Goal: Information Seeking & Learning: Find specific fact

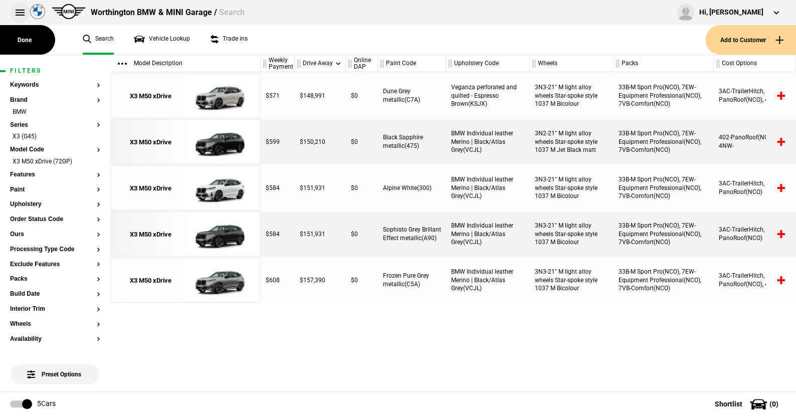
click at [17, 11] on button at bounding box center [20, 13] width 20 height 20
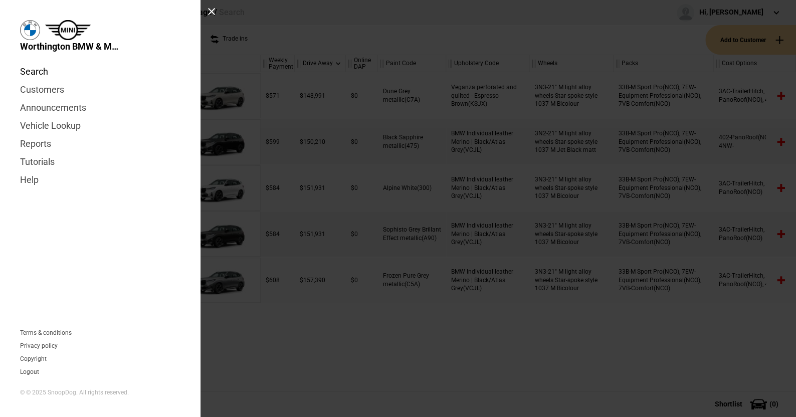
click at [34, 65] on link "Search" at bounding box center [100, 72] width 160 height 18
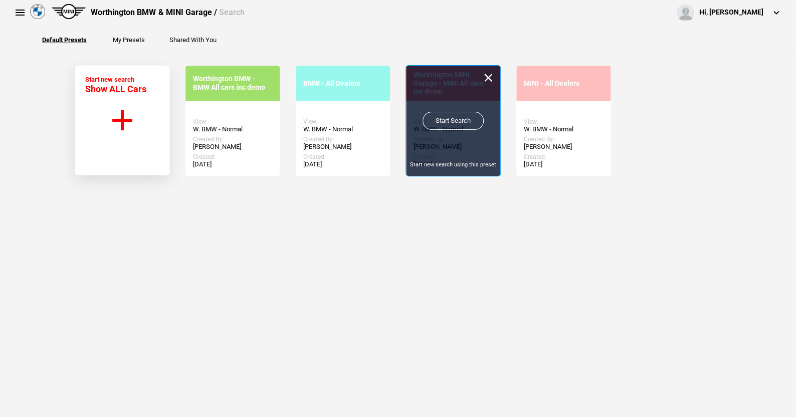
click at [447, 116] on link "Start Search" at bounding box center [453, 121] width 61 height 18
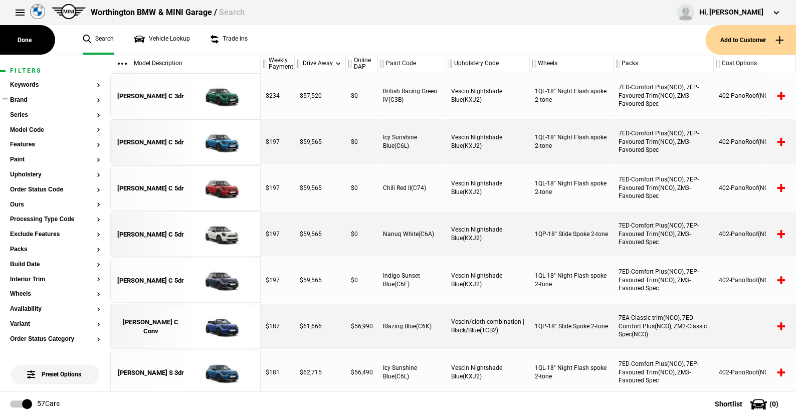
click at [21, 101] on button "Brand" at bounding box center [55, 100] width 90 height 7
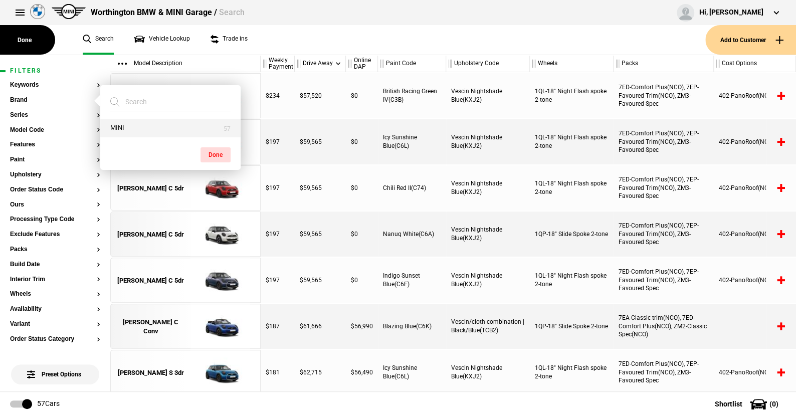
click at [132, 125] on button "MINI" at bounding box center [170, 128] width 140 height 19
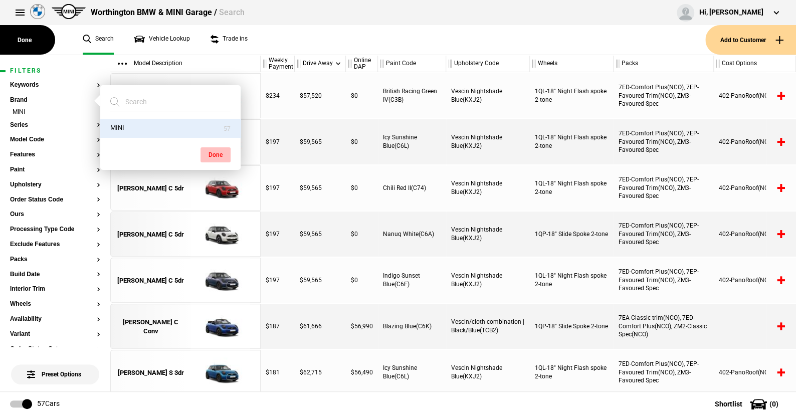
click at [218, 154] on button "Done" at bounding box center [216, 154] width 30 height 15
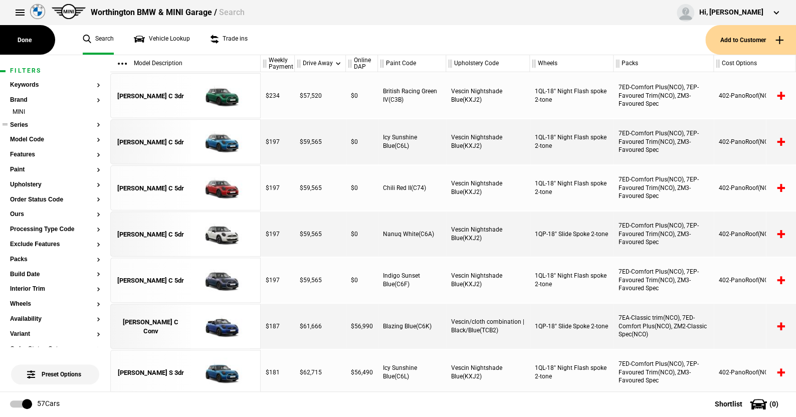
click at [24, 125] on button "Series" at bounding box center [55, 125] width 90 height 7
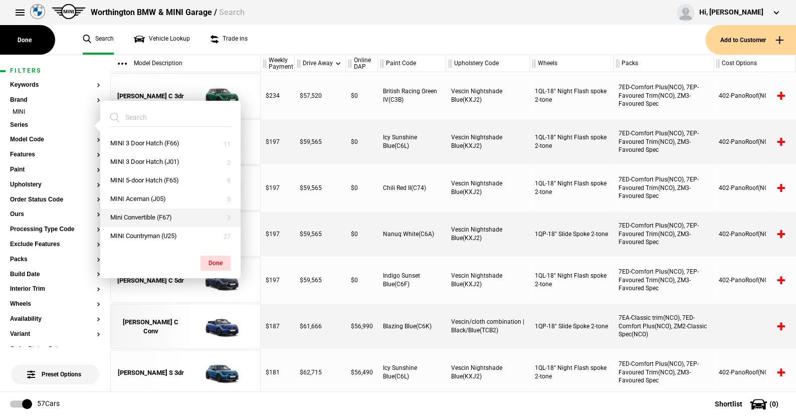
click at [141, 214] on button "Mini Convertible (F67)" at bounding box center [170, 218] width 140 height 19
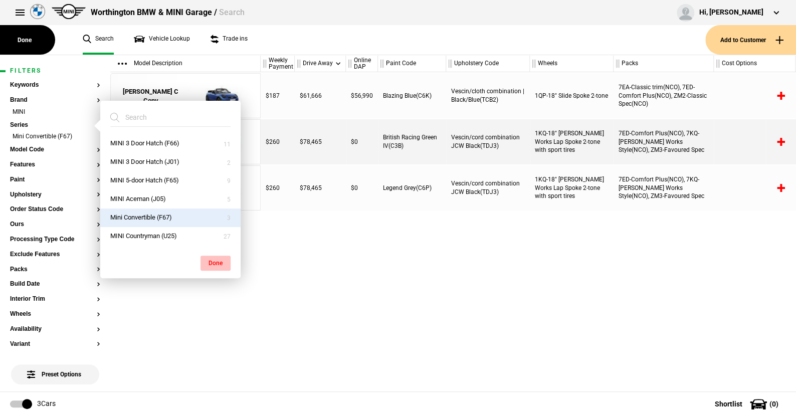
click at [216, 259] on button "Done" at bounding box center [216, 263] width 30 height 15
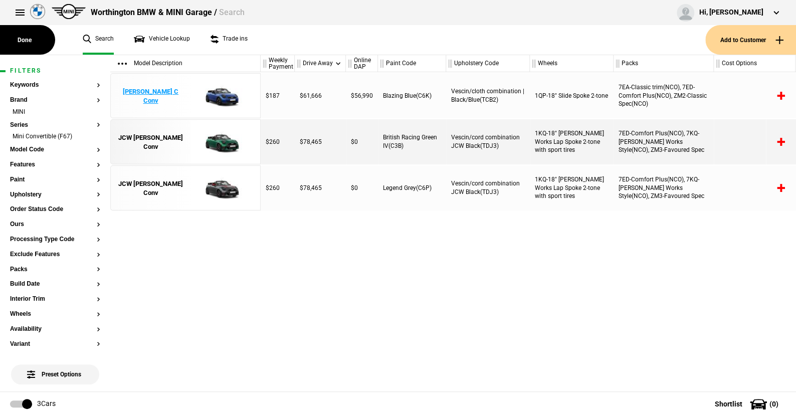
click at [222, 96] on img at bounding box center [220, 96] width 70 height 45
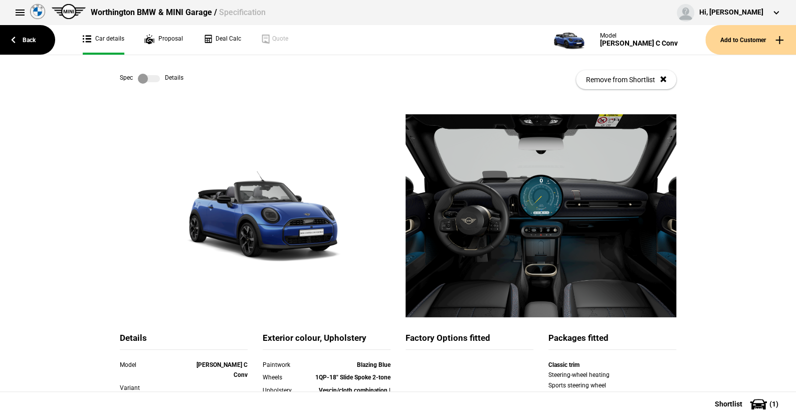
click at [153, 80] on label at bounding box center [149, 79] width 22 height 10
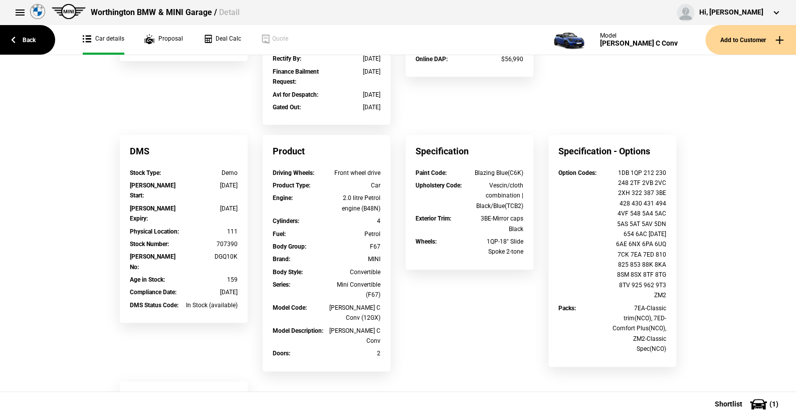
scroll to position [351, 0]
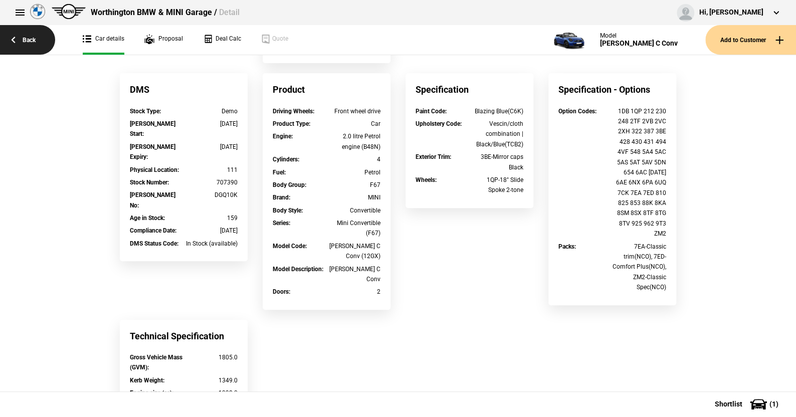
click at [29, 38] on link "Back" at bounding box center [27, 40] width 55 height 30
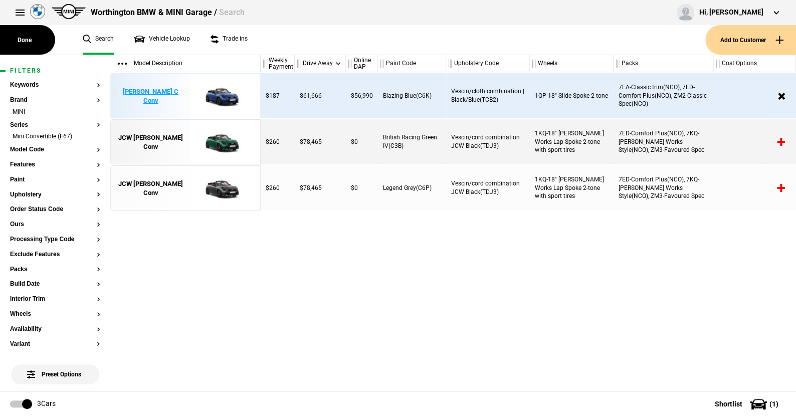
click at [224, 92] on img at bounding box center [220, 96] width 70 height 45
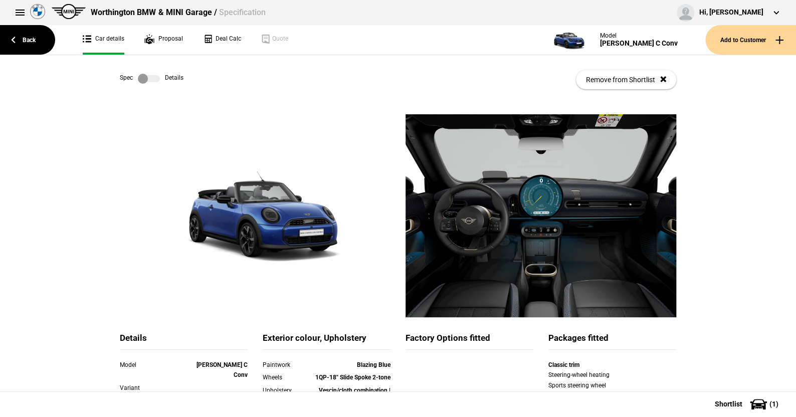
click at [153, 80] on label at bounding box center [149, 79] width 22 height 10
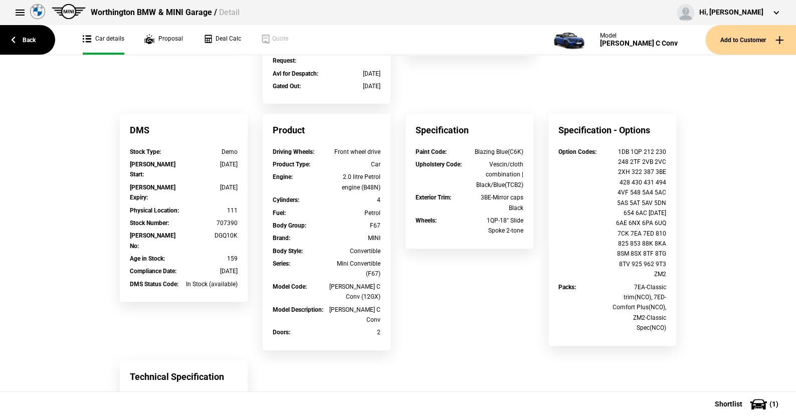
scroll to position [351, 0]
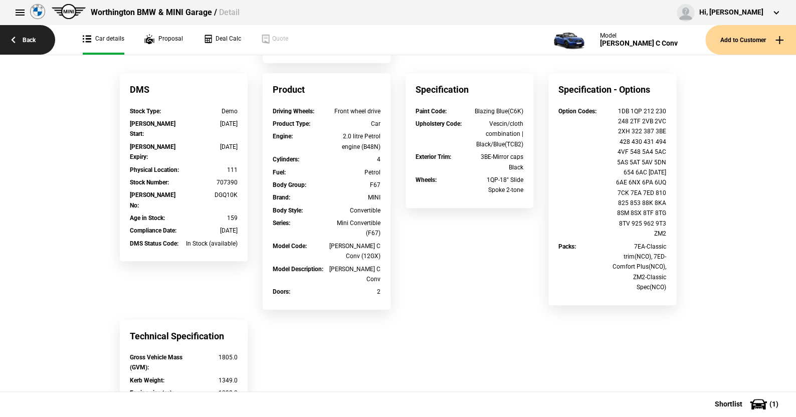
click at [27, 42] on link "Back" at bounding box center [27, 40] width 55 height 30
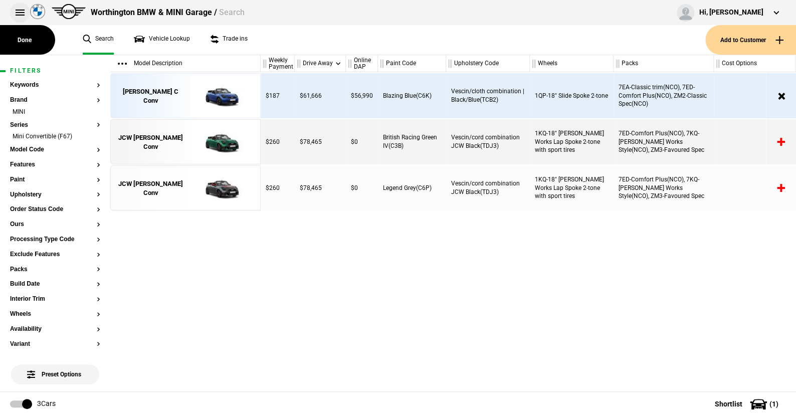
click at [21, 13] on button at bounding box center [20, 13] width 20 height 20
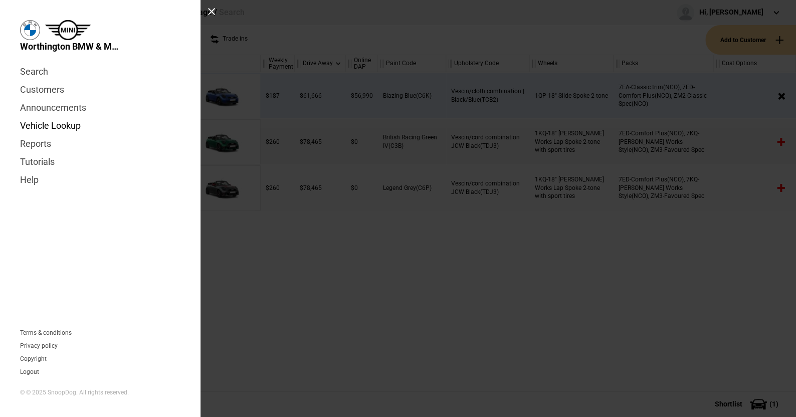
click at [45, 123] on link "Vehicle Lookup" at bounding box center [100, 126] width 160 height 18
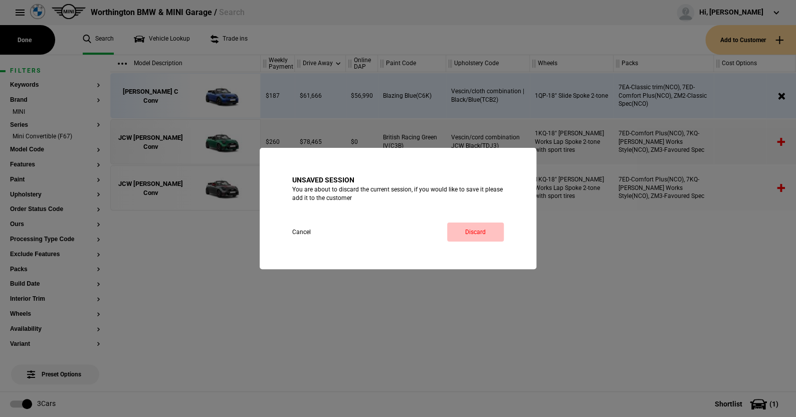
click at [468, 231] on link "Discard" at bounding box center [475, 232] width 57 height 19
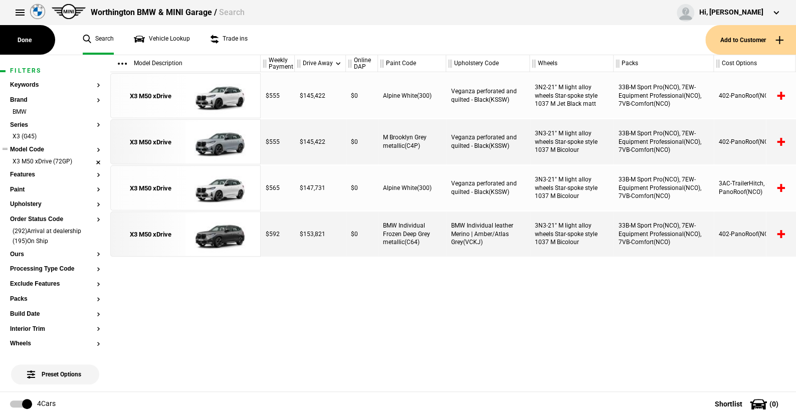
click at [90, 159] on li "X3 M50 xDrive (72GP)" at bounding box center [55, 162] width 90 height 10
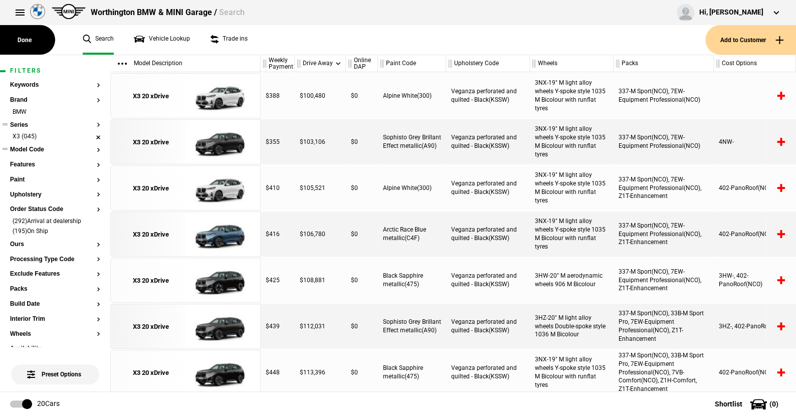
click at [89, 136] on li "X3 (G45)" at bounding box center [55, 137] width 90 height 10
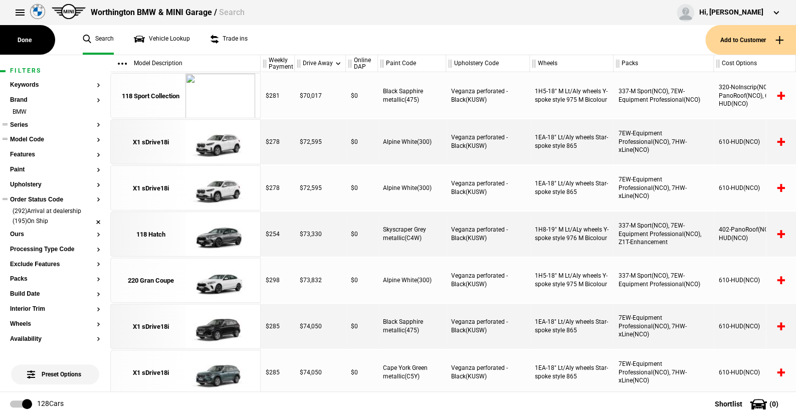
click at [88, 217] on li "(195)On Ship" at bounding box center [55, 222] width 90 height 10
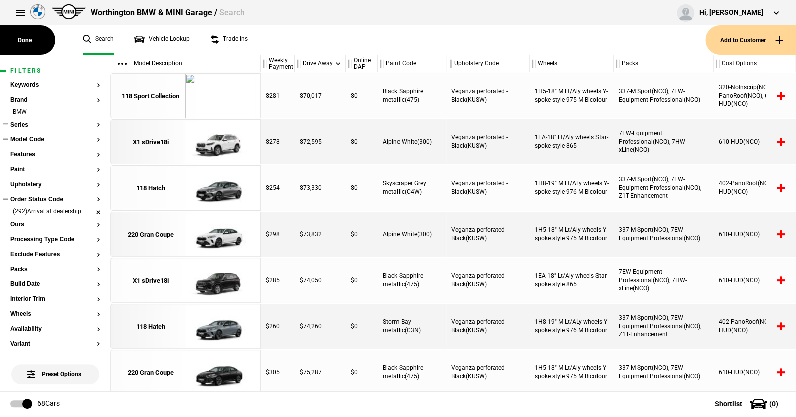
click at [90, 210] on li "(292)Arrival at dealership" at bounding box center [55, 212] width 90 height 10
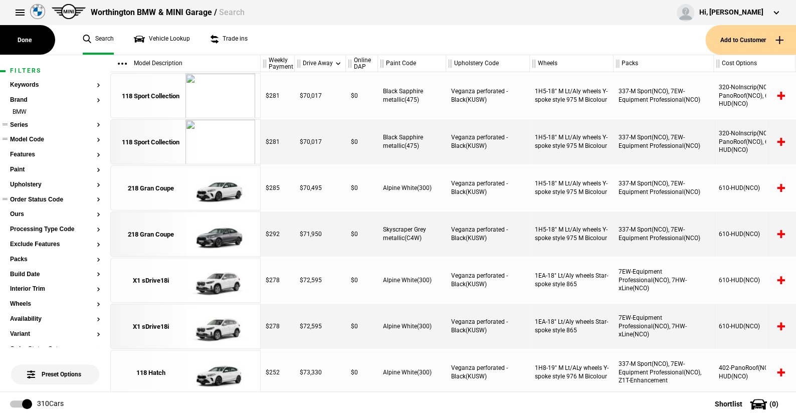
click at [24, 123] on button "Series" at bounding box center [55, 125] width 90 height 7
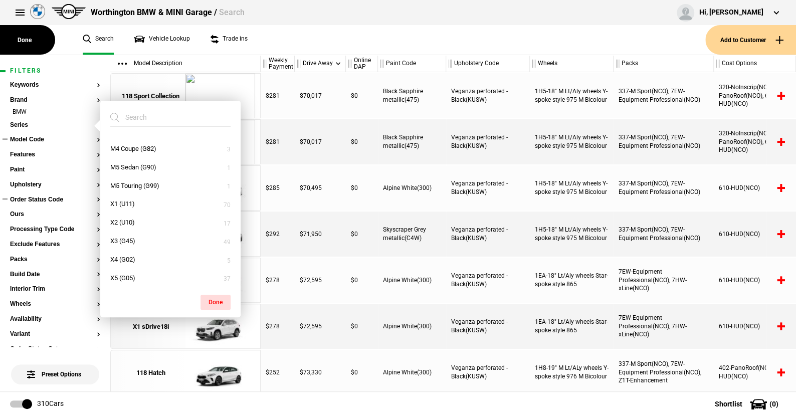
scroll to position [271, 0]
click at [129, 220] on button "X3 (G45)" at bounding box center [170, 224] width 140 height 19
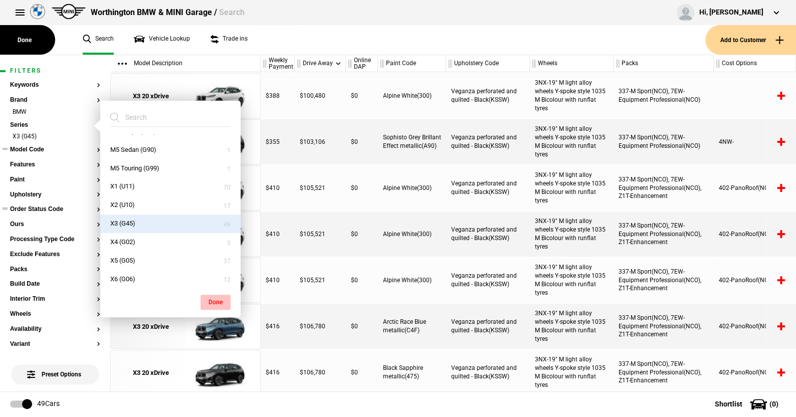
click at [217, 297] on button "Done" at bounding box center [216, 302] width 30 height 15
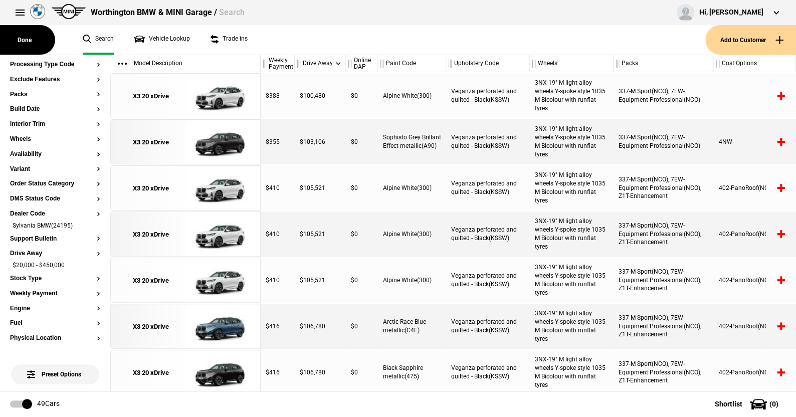
scroll to position [174, 0]
click at [87, 227] on li "Sylvania BMW(24195)" at bounding box center [55, 228] width 90 height 10
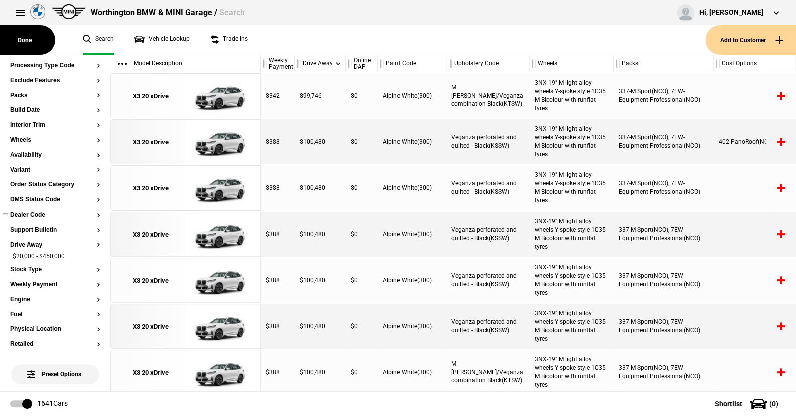
click at [33, 216] on button "Dealer Code" at bounding box center [55, 215] width 90 height 7
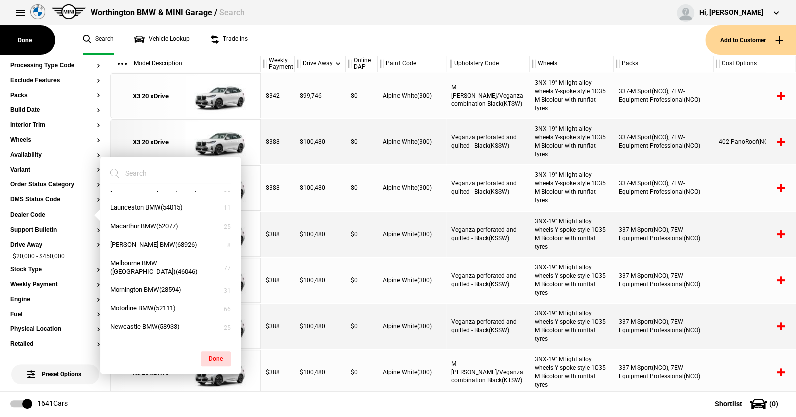
scroll to position [709, 0]
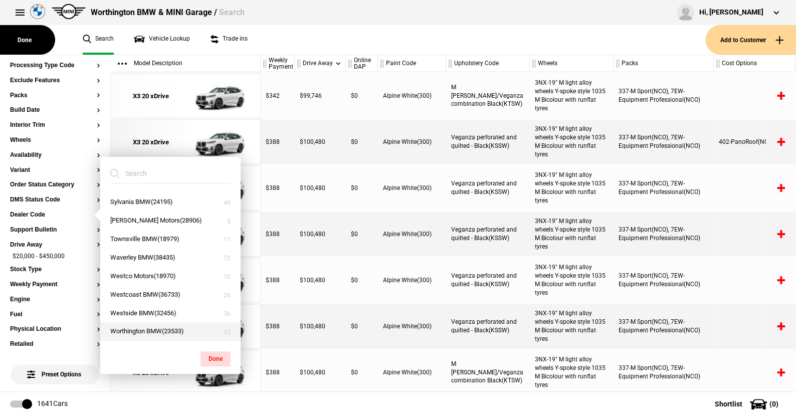
click at [146, 330] on button "Worthington BMW(23533)" at bounding box center [170, 331] width 140 height 19
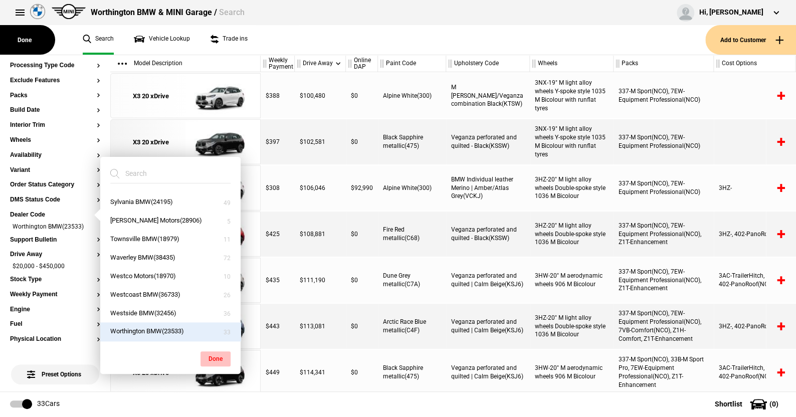
click at [219, 356] on button "Done" at bounding box center [216, 358] width 30 height 15
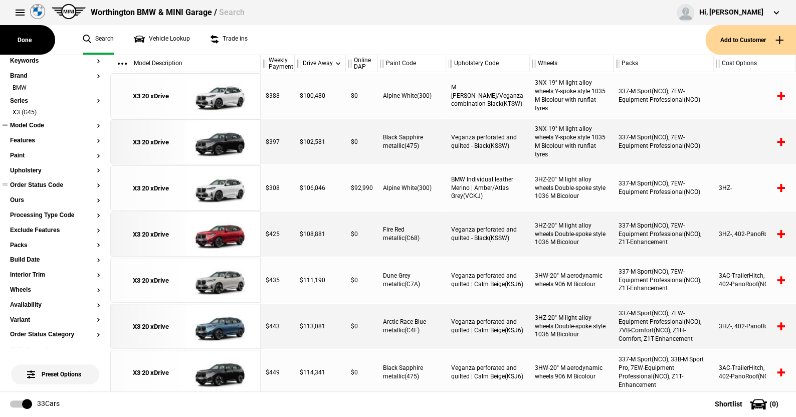
scroll to position [0, 0]
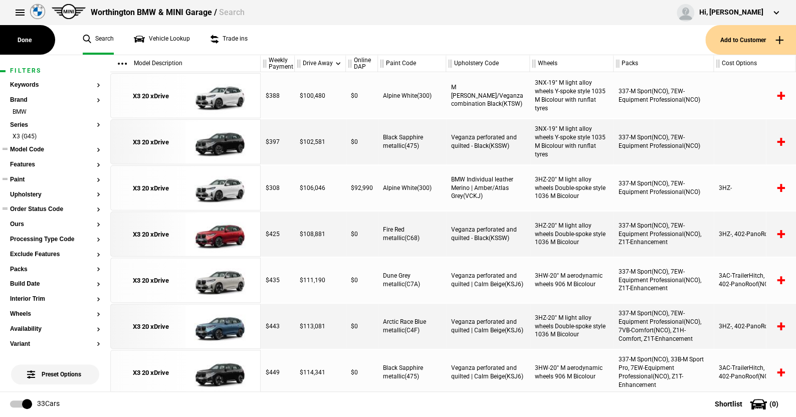
click at [20, 178] on button "Paint" at bounding box center [55, 179] width 90 height 7
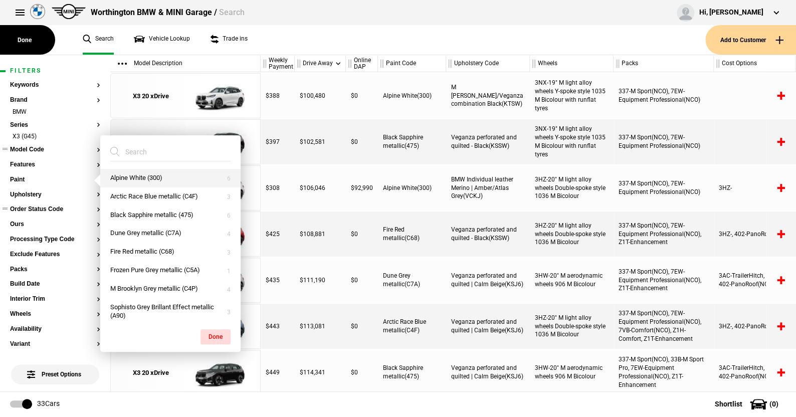
click at [124, 175] on button "Alpine White (300)" at bounding box center [170, 178] width 140 height 19
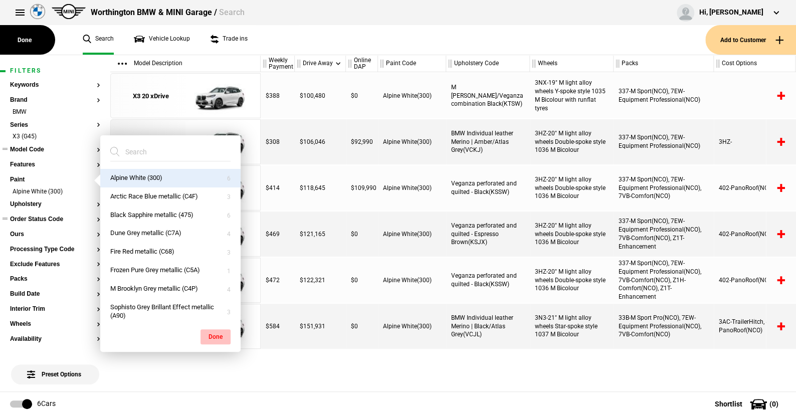
click at [214, 332] on button "Done" at bounding box center [216, 336] width 30 height 15
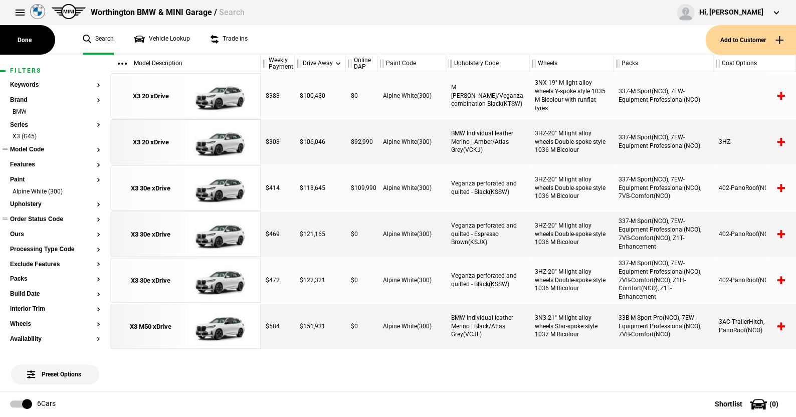
click at [34, 148] on button "Model Code" at bounding box center [55, 149] width 90 height 7
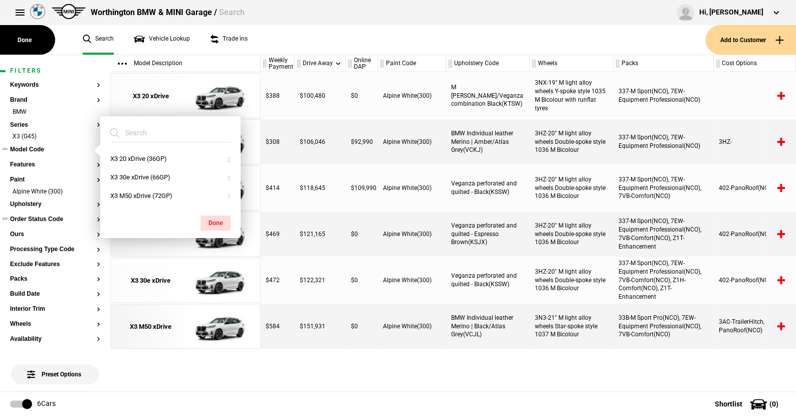
click at [34, 148] on button "Model Code" at bounding box center [55, 149] width 90 height 7
click at [124, 189] on button "X3 M50 xDrive (72GP)" at bounding box center [170, 196] width 140 height 19
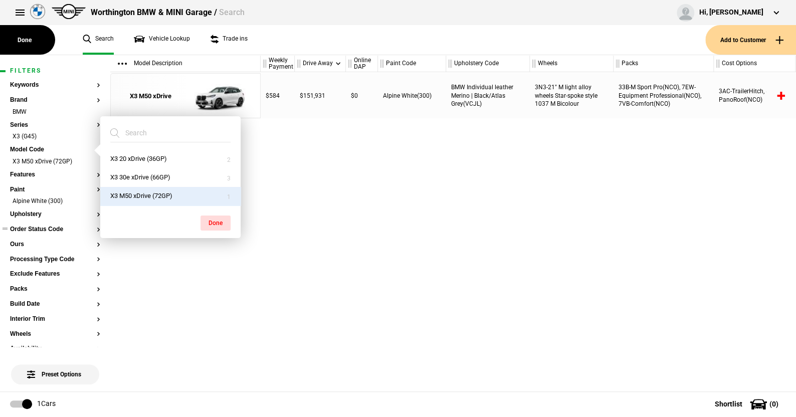
click at [124, 189] on button "X3 M50 xDrive (72GP)" at bounding box center [170, 196] width 140 height 19
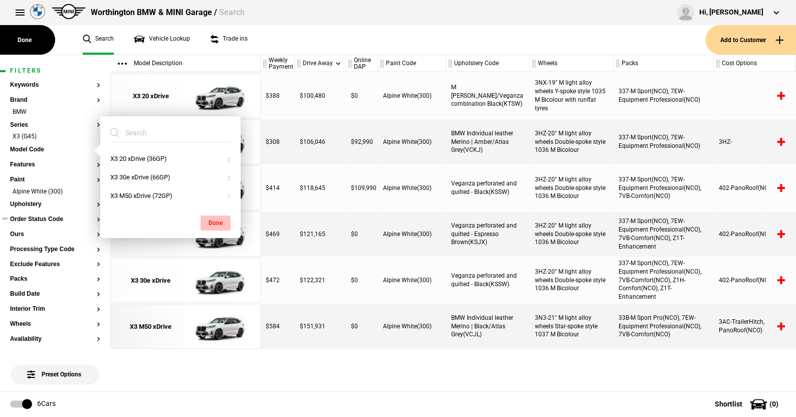
click at [210, 216] on button "Done" at bounding box center [216, 223] width 30 height 15
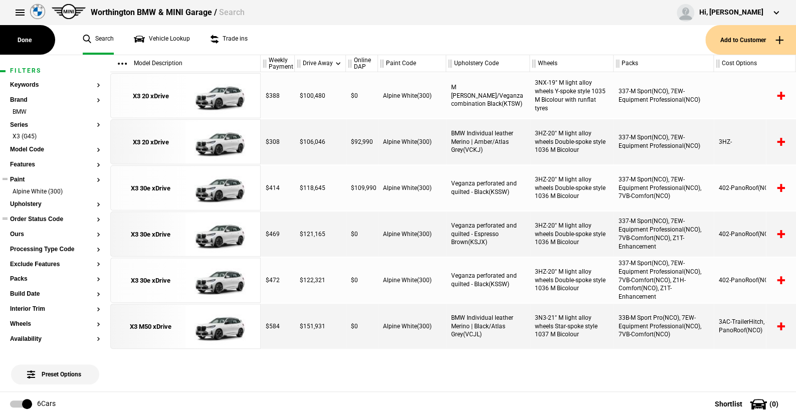
click at [22, 182] on button "Paint" at bounding box center [55, 179] width 90 height 7
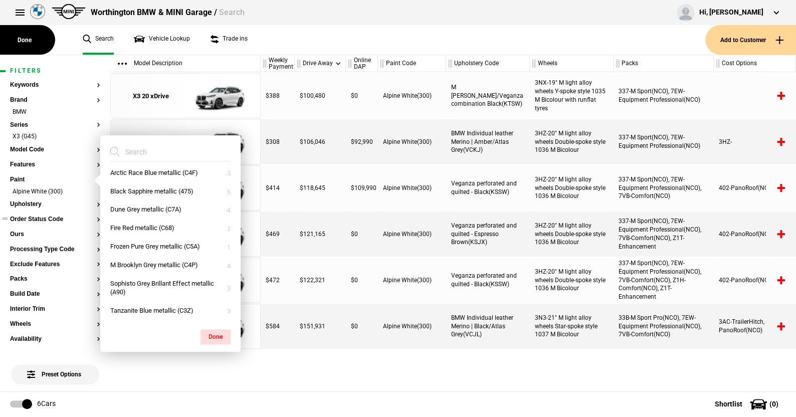
scroll to position [24, 0]
click at [152, 258] on button "M Brooklyn Grey metallic (C4P)" at bounding box center [170, 265] width 140 height 19
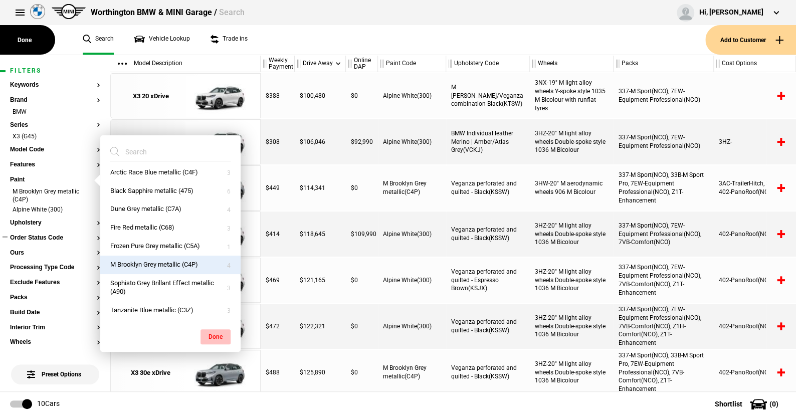
click at [215, 332] on button "Done" at bounding box center [216, 336] width 30 height 15
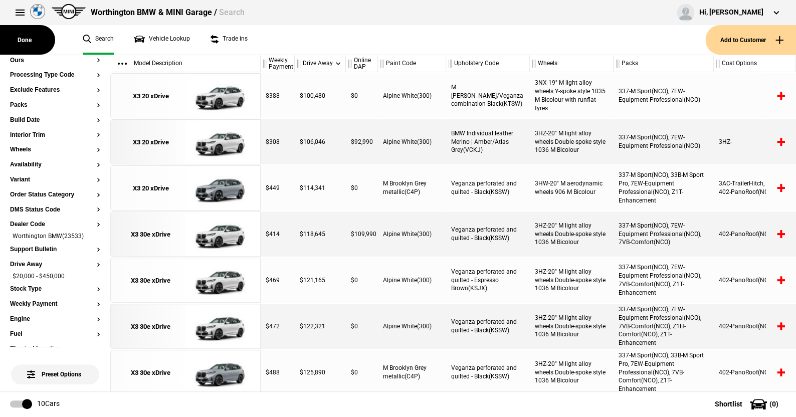
scroll to position [0, 0]
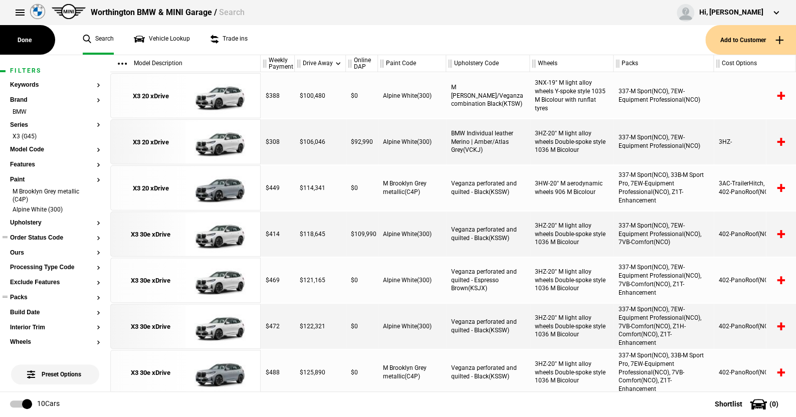
click at [21, 300] on button "Packs" at bounding box center [55, 297] width 90 height 7
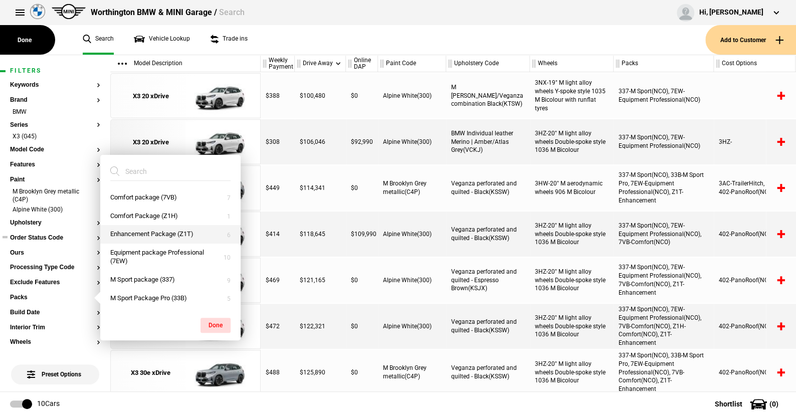
click at [138, 238] on button "Enhancement Package (Z1T)" at bounding box center [170, 234] width 140 height 19
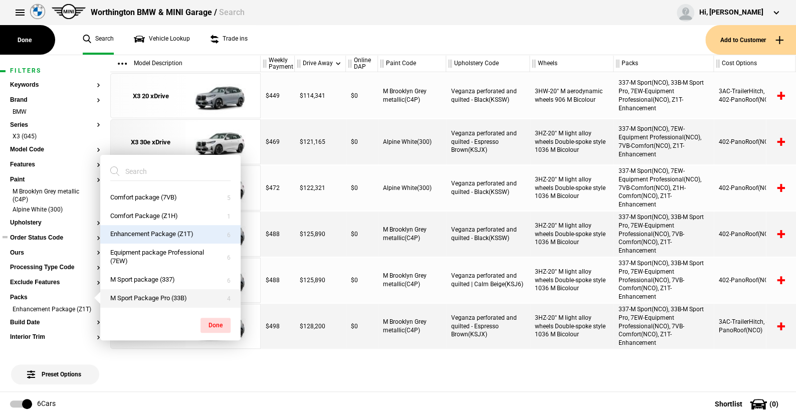
click at [143, 297] on button "M Sport Package Pro (33B)" at bounding box center [170, 298] width 140 height 19
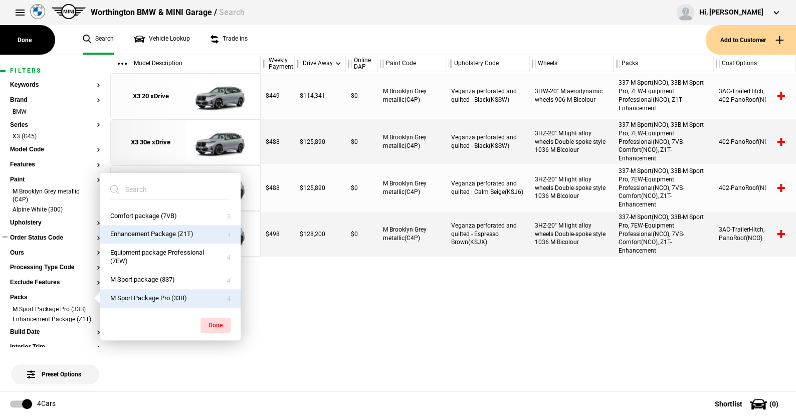
drag, startPoint x: 214, startPoint y: 326, endPoint x: 428, endPoint y: 339, distance: 215.0
click at [428, 339] on div "$449 $114,341 $0 M Brooklyn Grey metallic(C4P) Veganza perforated and quilted -…" at bounding box center [528, 231] width 535 height 319
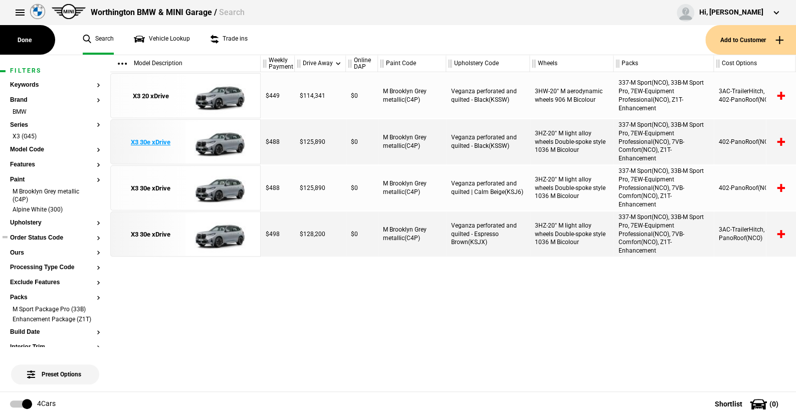
drag, startPoint x: 220, startPoint y: 98, endPoint x: 204, endPoint y: 142, distance: 46.8
click at [204, 142] on img at bounding box center [220, 142] width 70 height 45
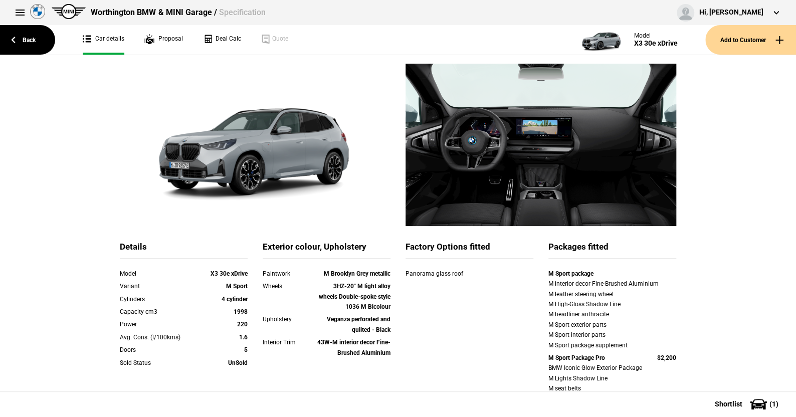
scroll to position [183, 0]
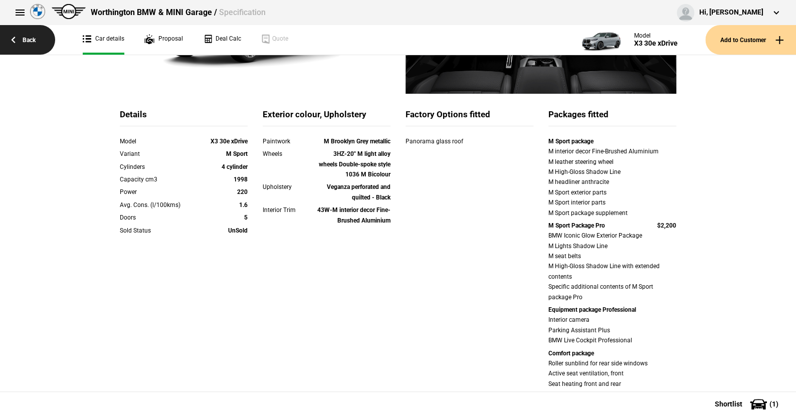
click at [28, 38] on link "Back" at bounding box center [27, 40] width 55 height 30
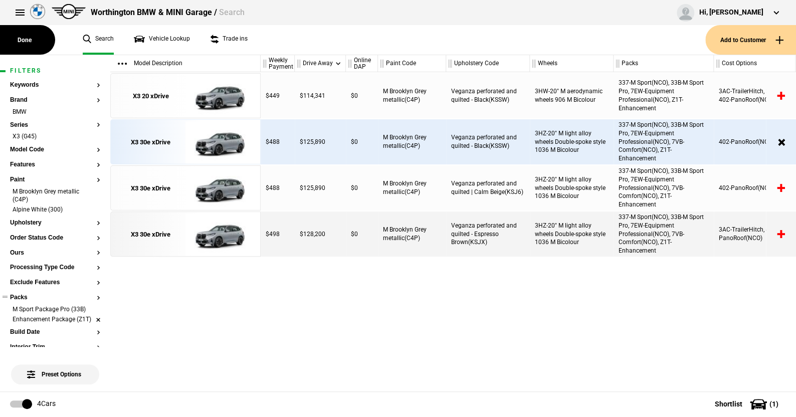
click at [90, 321] on li "Enhancement Package (Z1T)" at bounding box center [55, 320] width 90 height 10
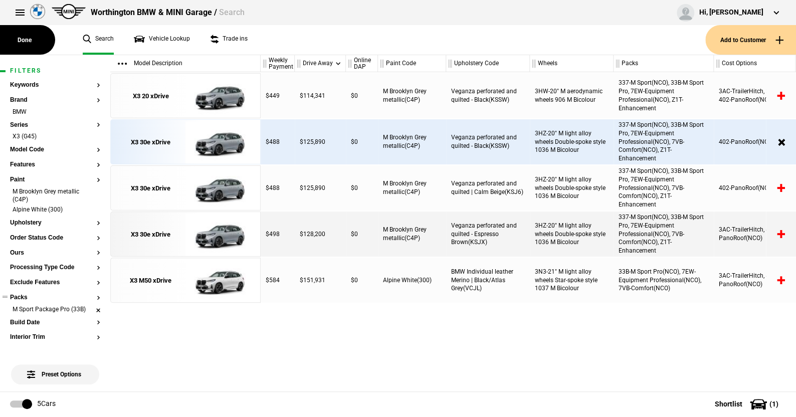
click at [90, 308] on li "M Sport Package Pro (33B)" at bounding box center [55, 310] width 90 height 10
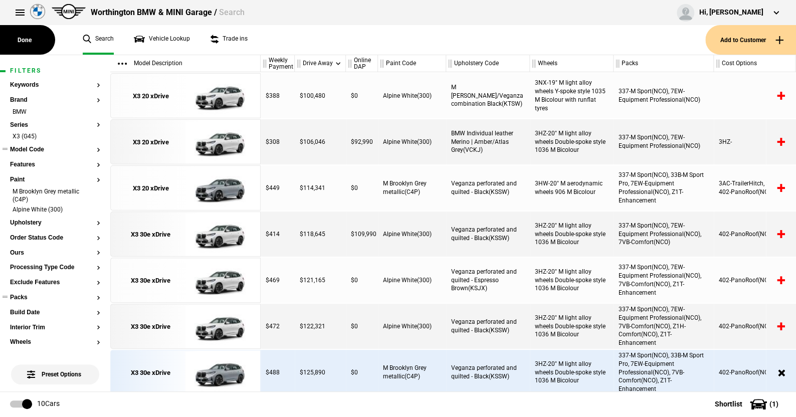
click at [36, 150] on button "Model Code" at bounding box center [55, 149] width 90 height 7
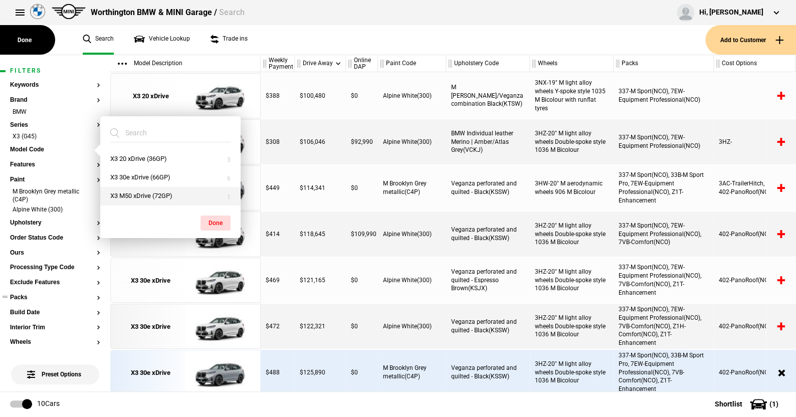
click at [142, 193] on button "X3 M50 xDrive (72GP)" at bounding box center [170, 196] width 140 height 19
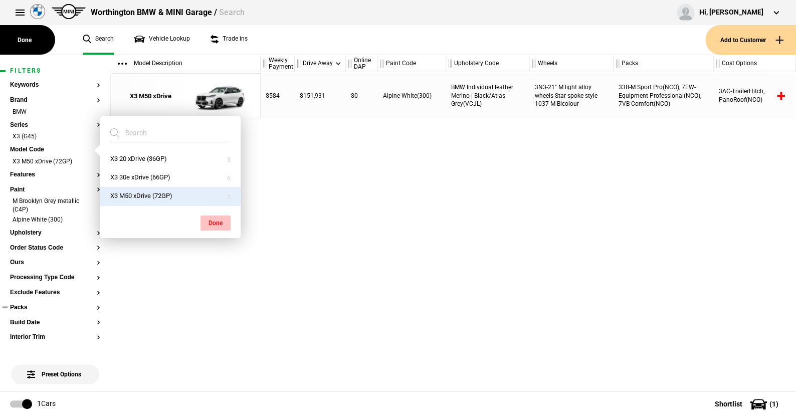
click at [214, 219] on button "Done" at bounding box center [216, 223] width 30 height 15
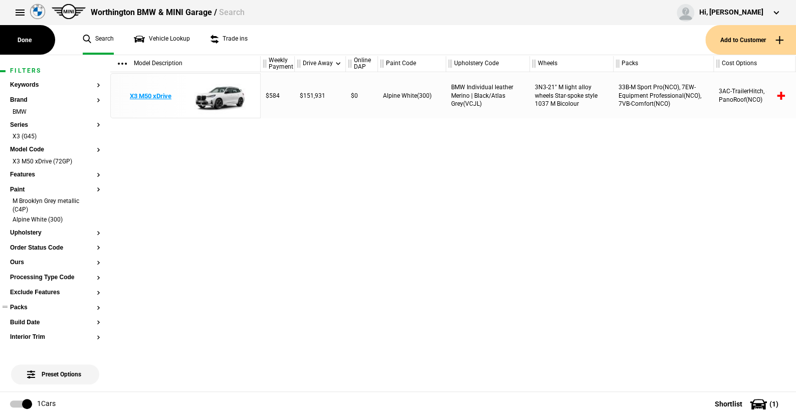
click at [229, 93] on img at bounding box center [220, 96] width 70 height 45
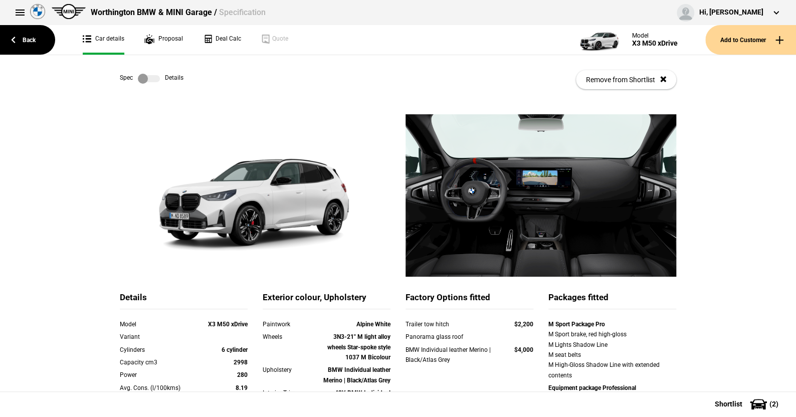
click at [154, 77] on label at bounding box center [149, 79] width 22 height 10
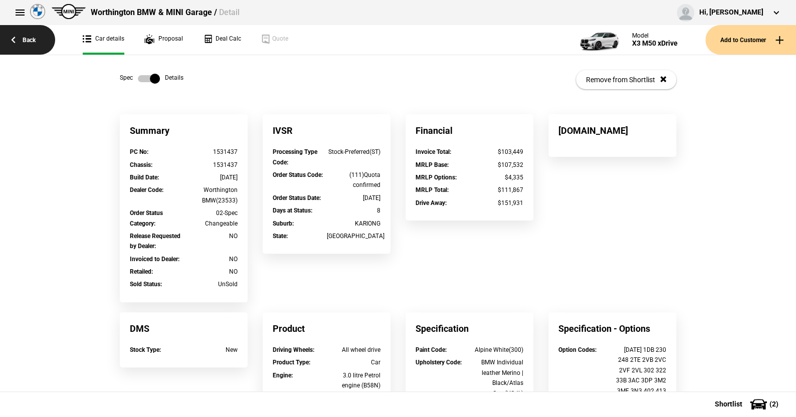
click at [24, 39] on link "Back" at bounding box center [27, 40] width 55 height 30
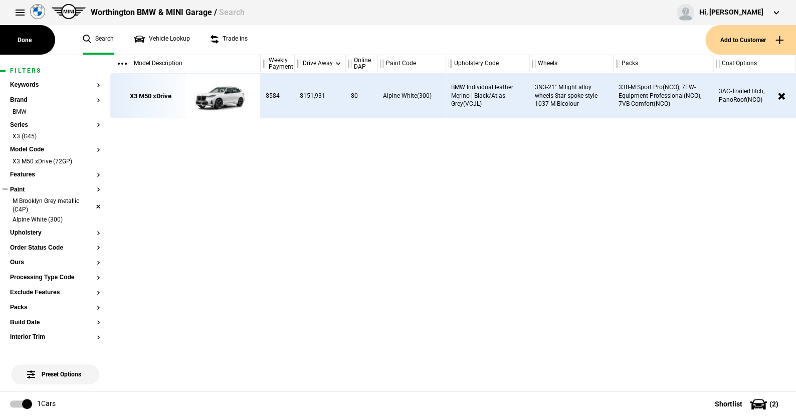
click at [88, 200] on li "M Brooklyn Grey metallic (C4P)" at bounding box center [55, 206] width 90 height 19
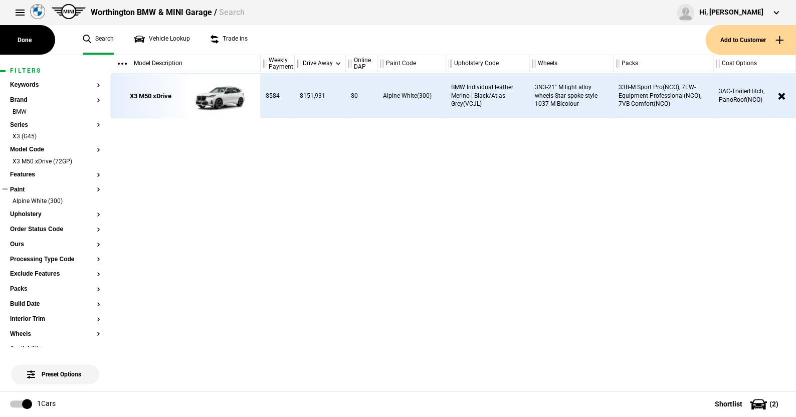
click at [88, 200] on li "Alpine White (300)" at bounding box center [55, 202] width 90 height 10
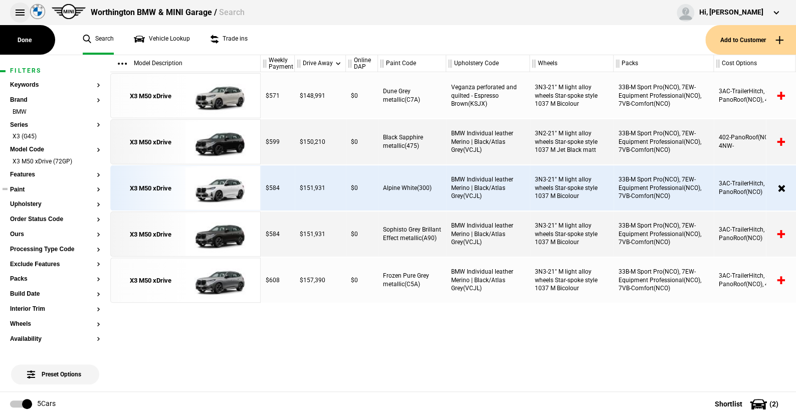
click at [24, 9] on button at bounding box center [20, 13] width 20 height 20
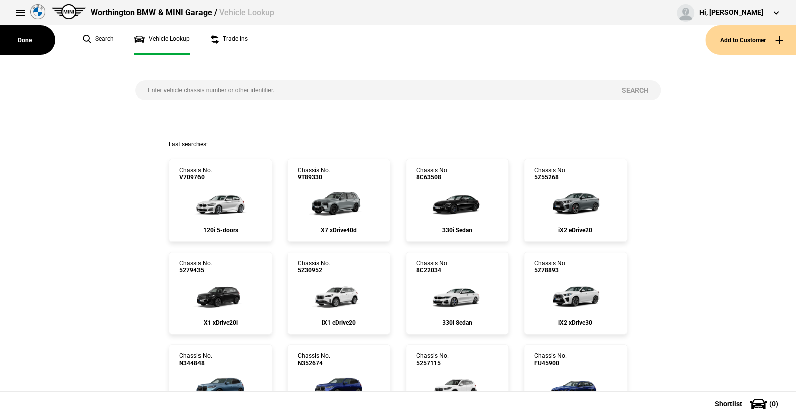
click at [169, 91] on input "search" at bounding box center [372, 90] width 474 height 20
type input "c"
type input "cf20008"
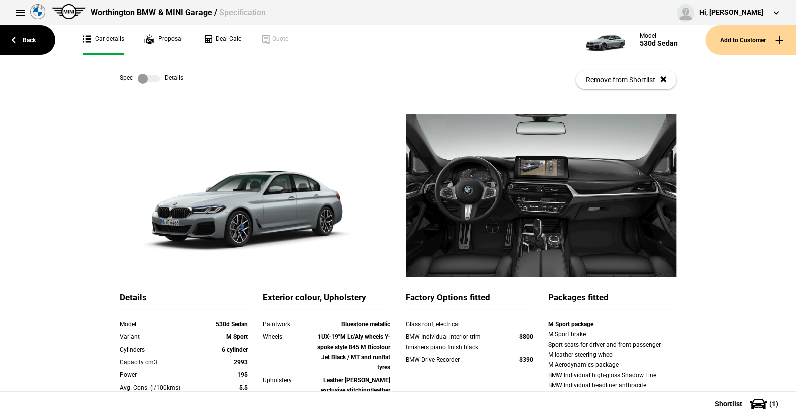
click at [155, 77] on label at bounding box center [149, 79] width 22 height 10
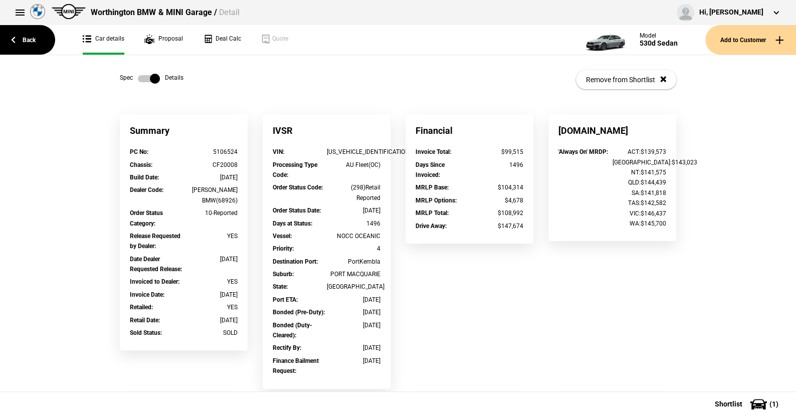
click at [139, 78] on label at bounding box center [149, 79] width 22 height 10
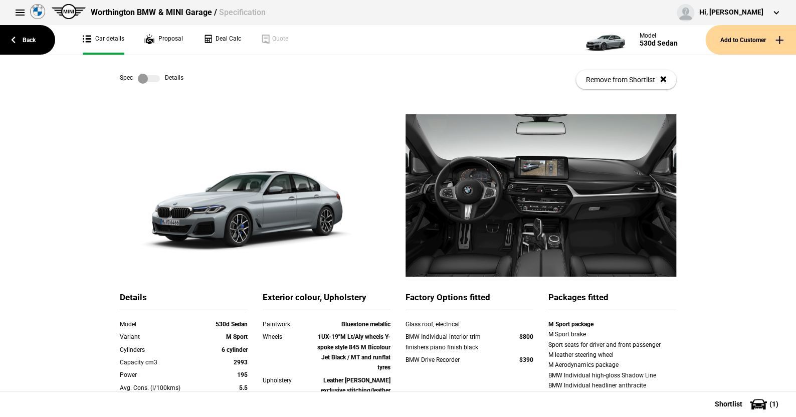
drag, startPoint x: 150, startPoint y: 78, endPoint x: 167, endPoint y: 78, distance: 17.0
click at [150, 78] on label at bounding box center [149, 79] width 22 height 10
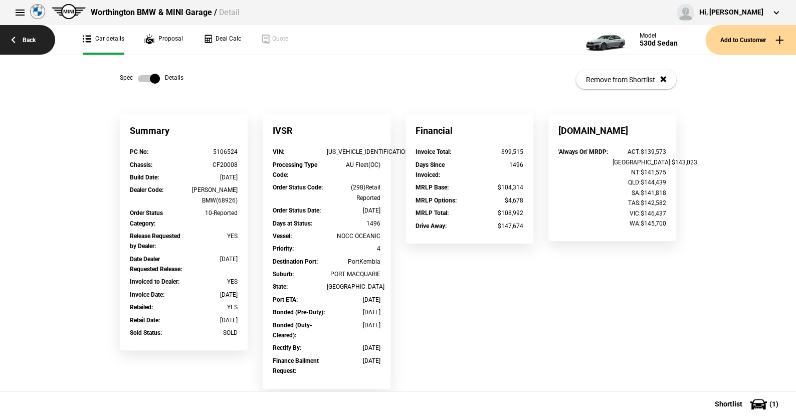
click at [35, 36] on link "Back" at bounding box center [27, 40] width 55 height 30
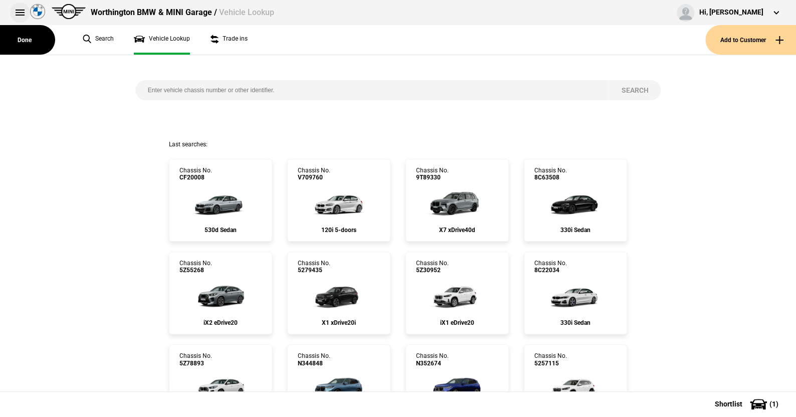
click at [20, 10] on button at bounding box center [20, 13] width 20 height 20
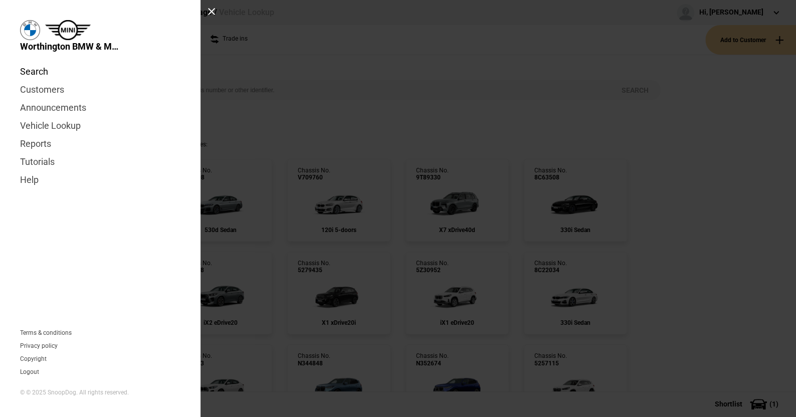
click at [30, 70] on link "Search" at bounding box center [100, 72] width 160 height 18
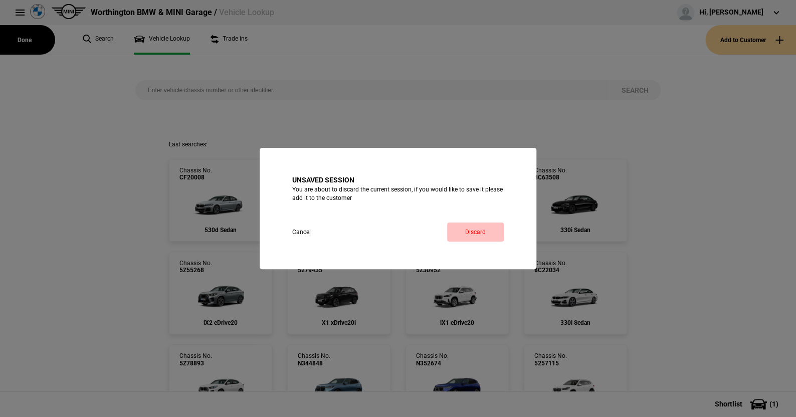
click at [462, 227] on link "Discard" at bounding box center [475, 232] width 57 height 19
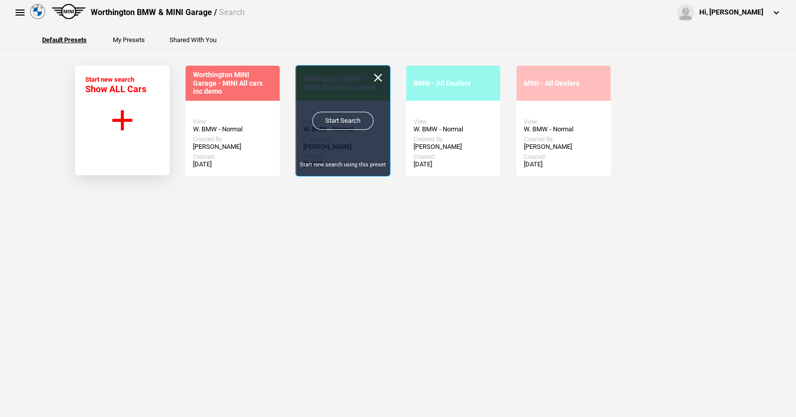
click at [341, 116] on link "Start Search" at bounding box center [342, 121] width 61 height 18
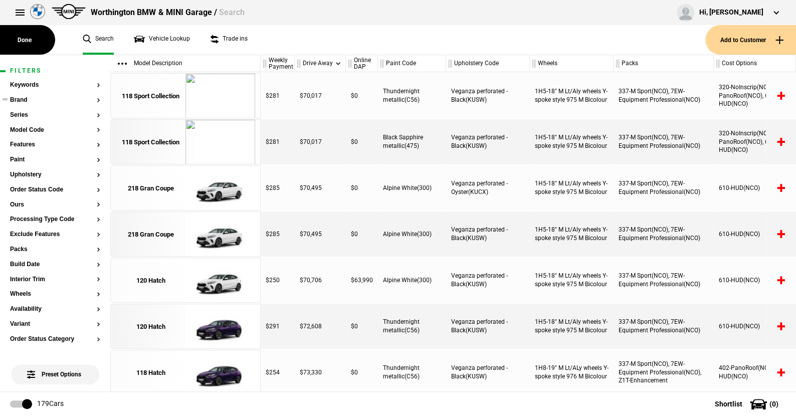
click at [24, 97] on button "Brand" at bounding box center [55, 100] width 90 height 7
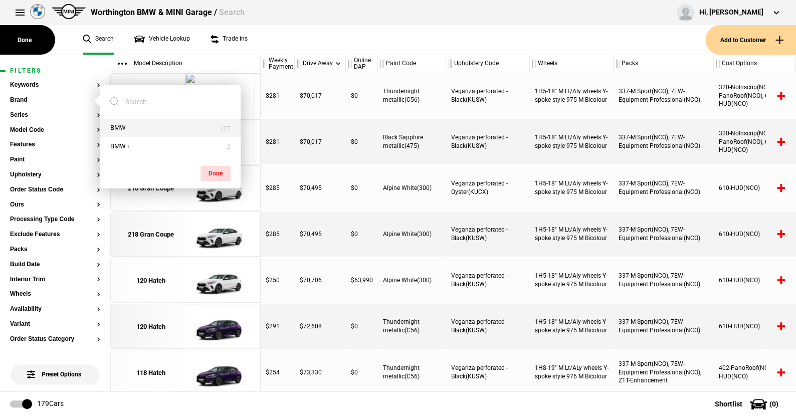
click at [127, 127] on button "BMW" at bounding box center [170, 128] width 140 height 19
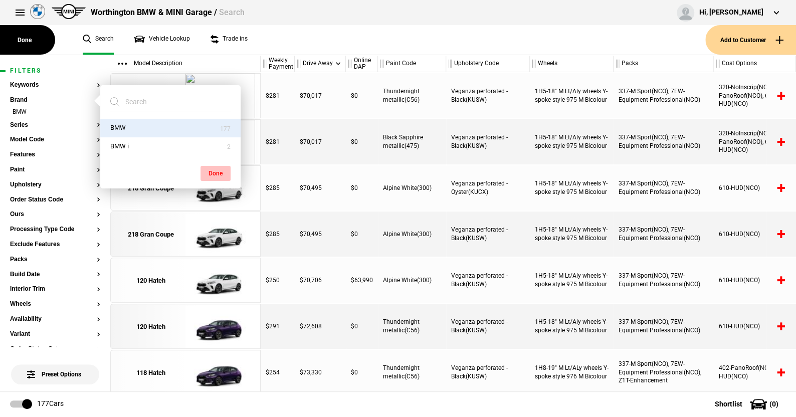
click at [220, 172] on button "Done" at bounding box center [216, 173] width 30 height 15
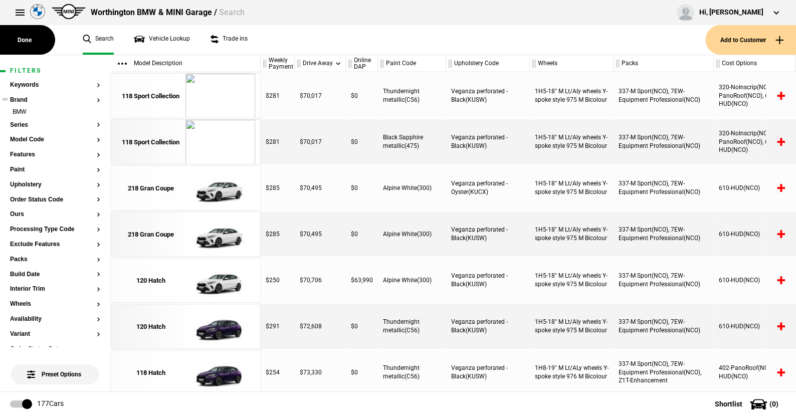
click at [24, 120] on ul "BMW" at bounding box center [55, 115] width 90 height 14
click at [24, 123] on button "Series" at bounding box center [55, 125] width 90 height 7
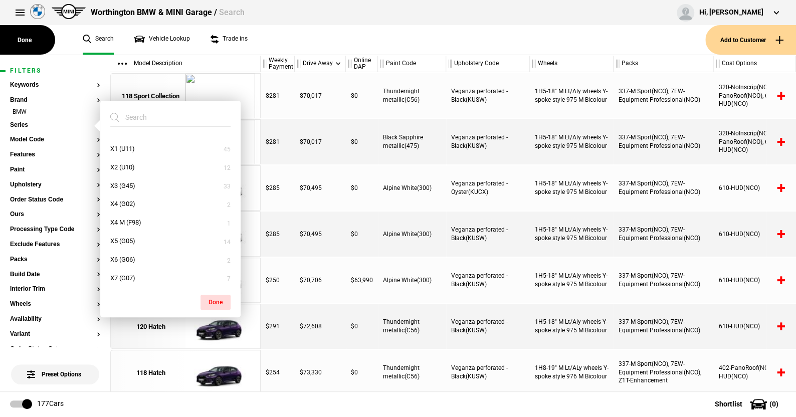
scroll to position [275, 0]
click at [126, 164] on button "X3 (G45)" at bounding box center [170, 165] width 140 height 19
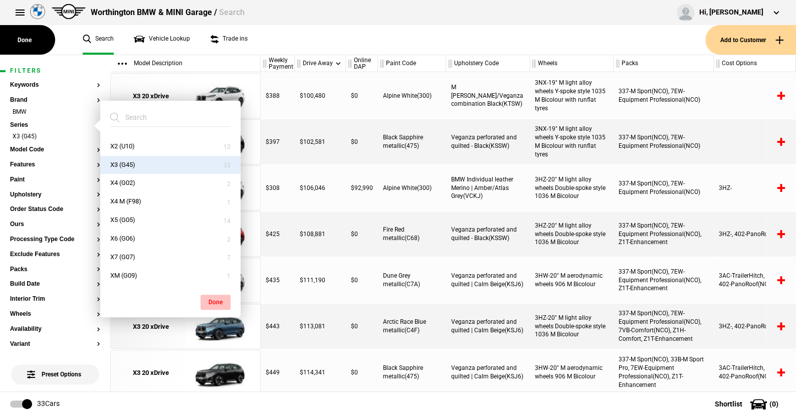
click at [213, 297] on button "Done" at bounding box center [216, 302] width 30 height 15
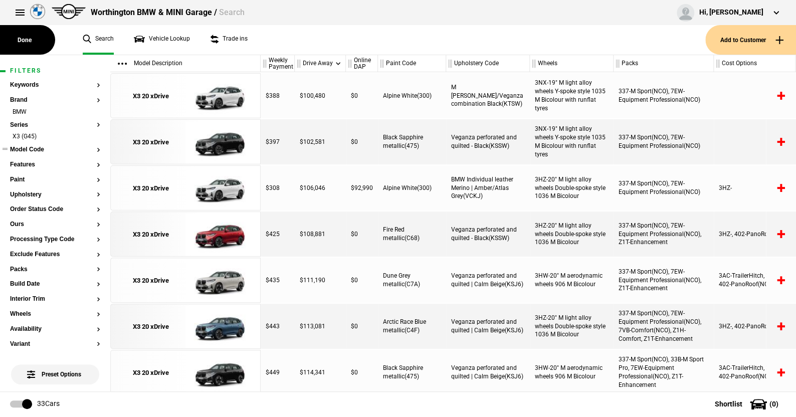
click at [38, 147] on button "Model Code" at bounding box center [55, 149] width 90 height 7
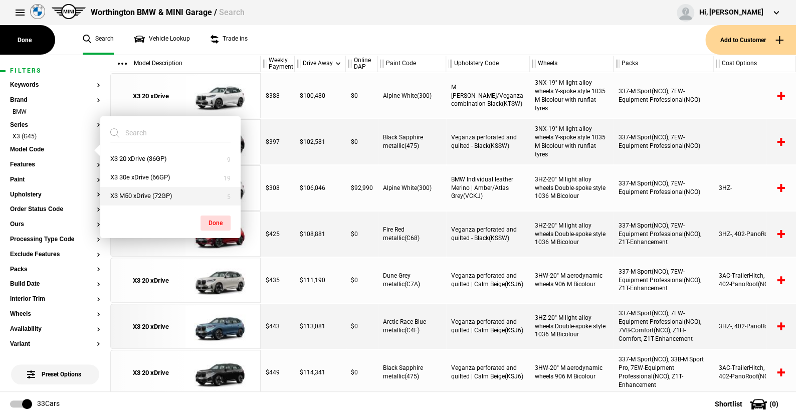
click at [130, 192] on button "X3 M50 xDrive (72GP)" at bounding box center [170, 196] width 140 height 19
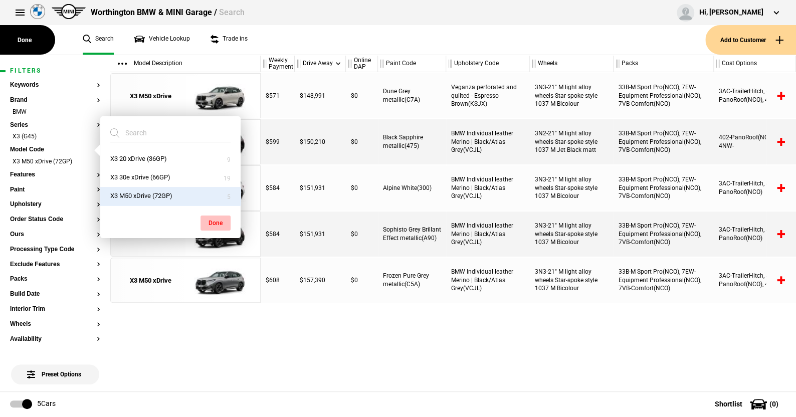
click at [215, 219] on button "Done" at bounding box center [216, 223] width 30 height 15
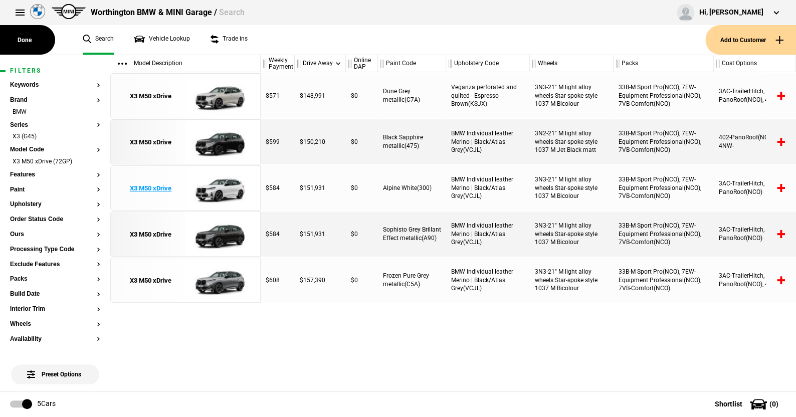
click at [224, 188] on img at bounding box center [220, 188] width 70 height 45
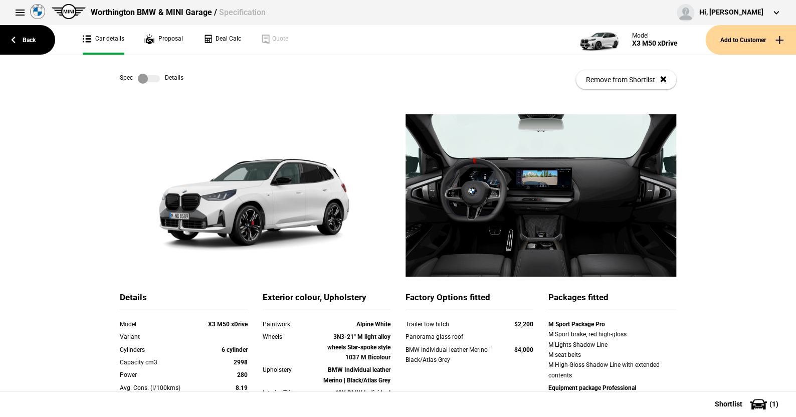
click at [156, 71] on div "Spec Details Remove from Shortlist" at bounding box center [398, 79] width 556 height 49
click at [152, 80] on label at bounding box center [149, 79] width 22 height 10
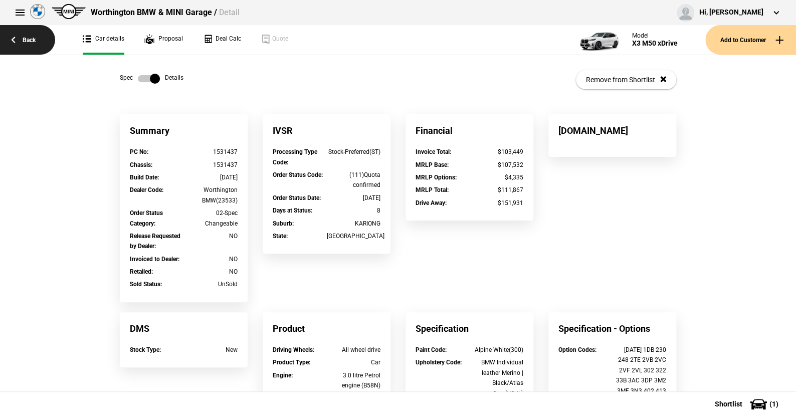
click at [32, 37] on link "Back" at bounding box center [27, 40] width 55 height 30
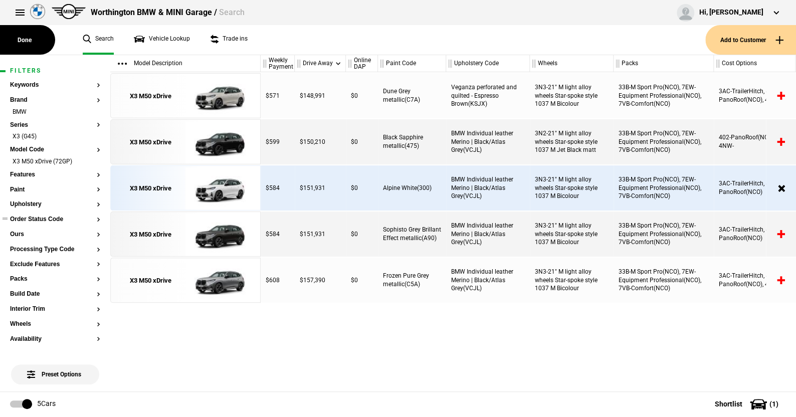
click at [38, 218] on button "Order Status Code" at bounding box center [55, 219] width 90 height 7
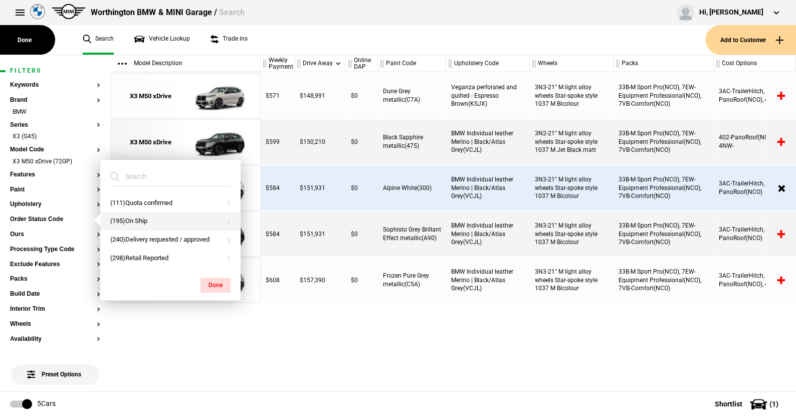
click at [140, 218] on button "(195)On Ship" at bounding box center [170, 221] width 140 height 19
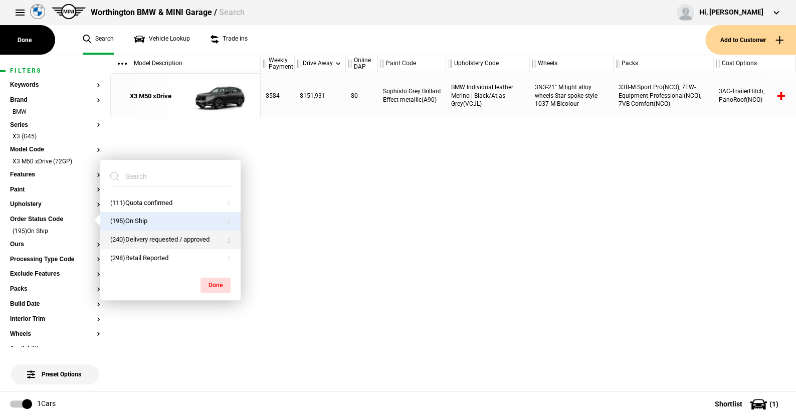
click at [138, 237] on button "(240)Delivery requested / approved" at bounding box center [170, 240] width 140 height 19
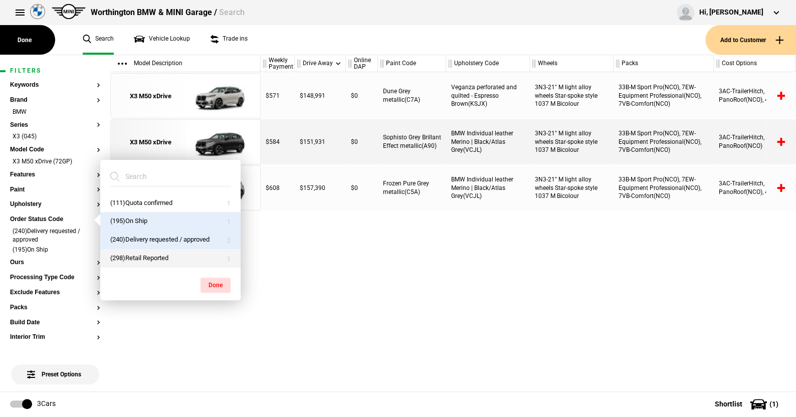
click at [136, 253] on button "(298)Retail Reported" at bounding box center [170, 258] width 140 height 19
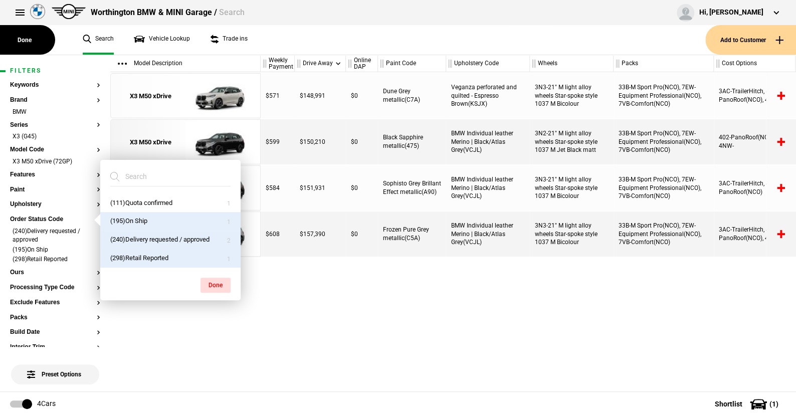
click at [147, 257] on button "(298)Retail Reported" at bounding box center [170, 258] width 140 height 19
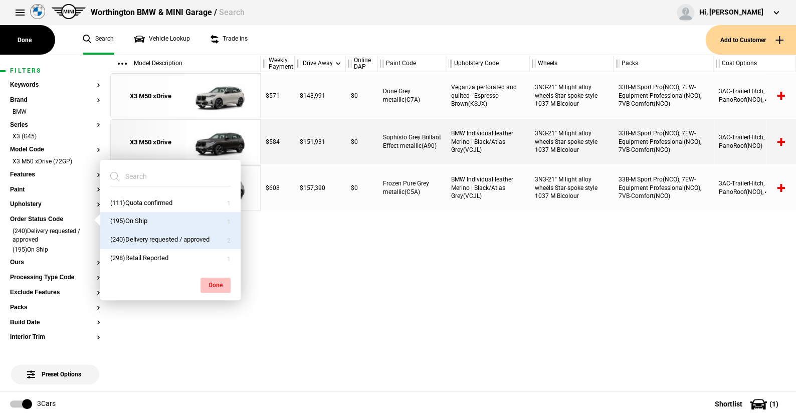
click at [209, 281] on button "Done" at bounding box center [216, 285] width 30 height 15
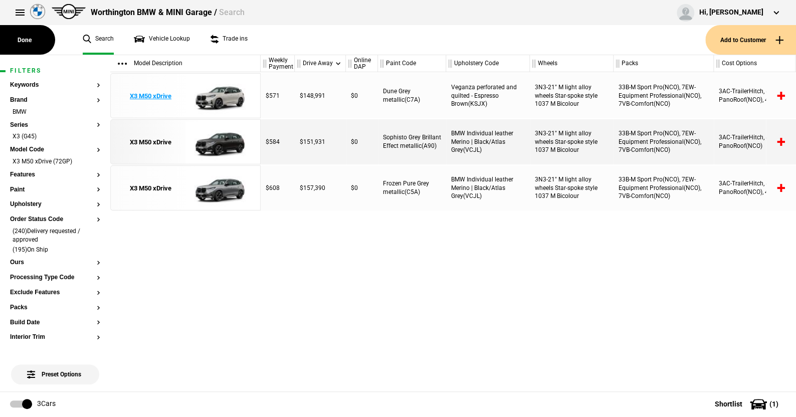
click at [222, 96] on img at bounding box center [220, 96] width 70 height 45
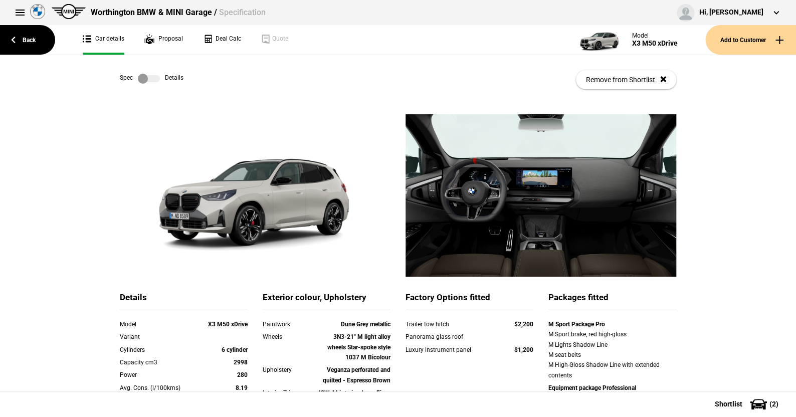
click at [152, 78] on label at bounding box center [149, 79] width 22 height 10
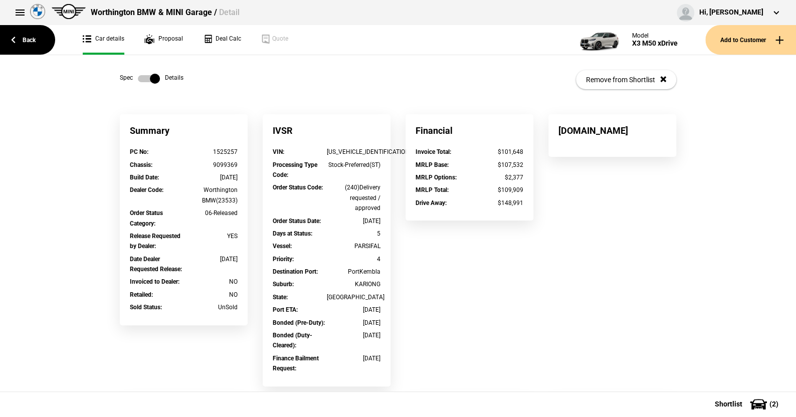
click at [138, 79] on label at bounding box center [149, 79] width 22 height 10
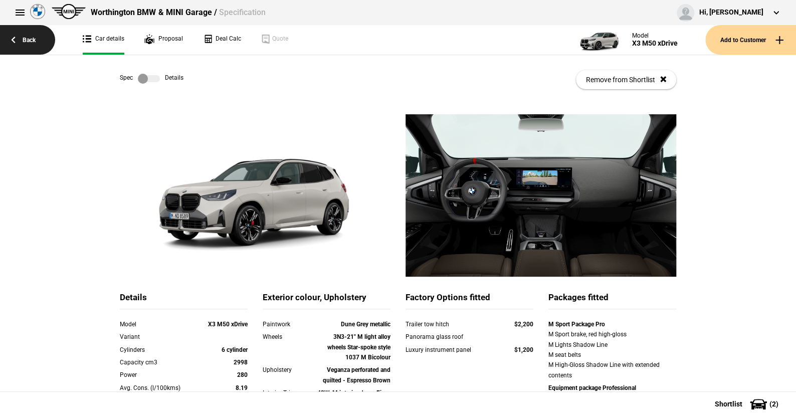
click at [31, 36] on link "Back" at bounding box center [27, 40] width 55 height 30
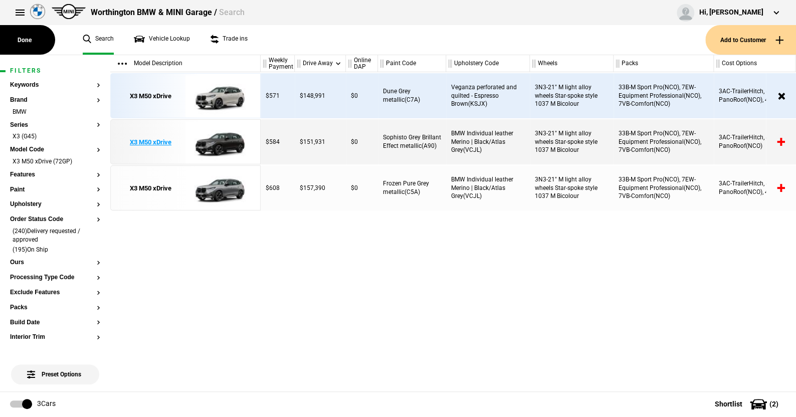
click at [230, 140] on img at bounding box center [220, 142] width 70 height 45
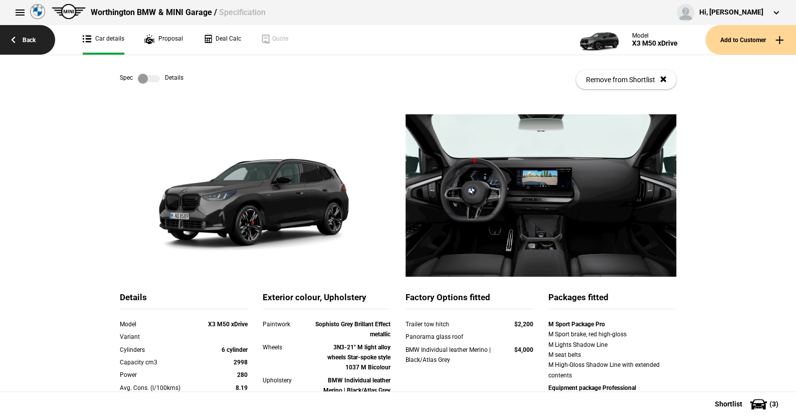
click at [31, 37] on link "Back" at bounding box center [27, 40] width 55 height 30
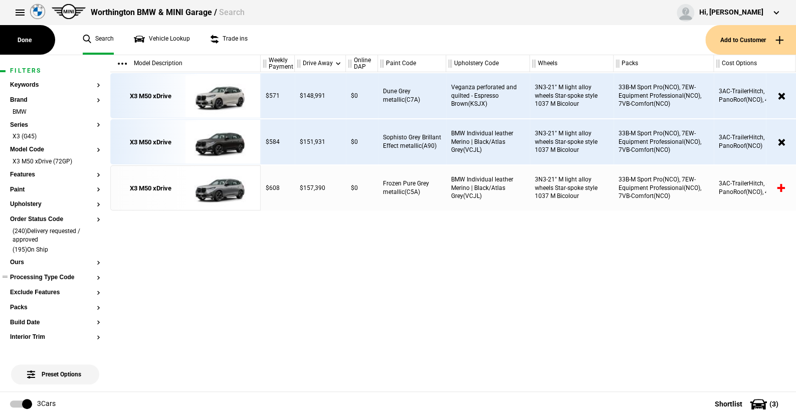
click at [55, 274] on button "Processing Type Code" at bounding box center [55, 277] width 90 height 7
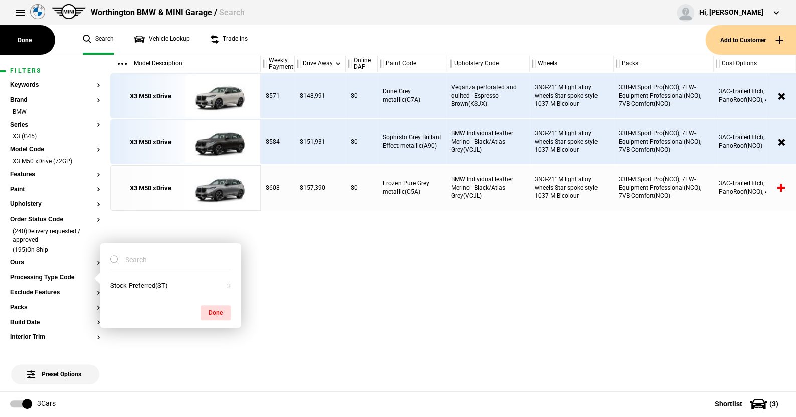
click at [289, 228] on div "$571 $148,991 $0 Dune Grey metallic(C7A) Veganza perforated and quilted - Espre…" at bounding box center [528, 231] width 535 height 319
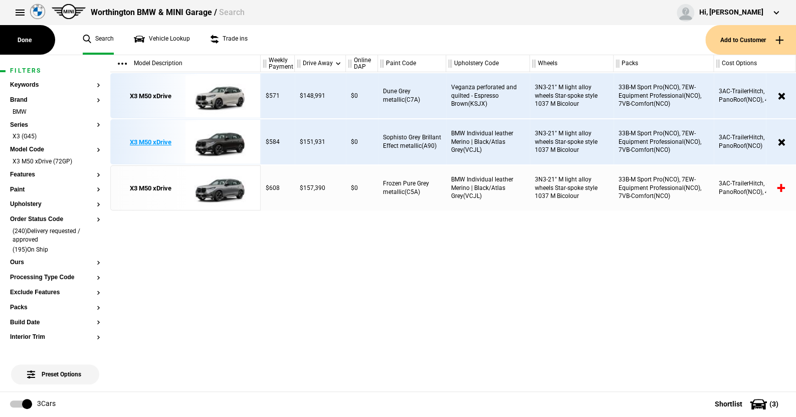
click at [223, 140] on img at bounding box center [220, 142] width 70 height 45
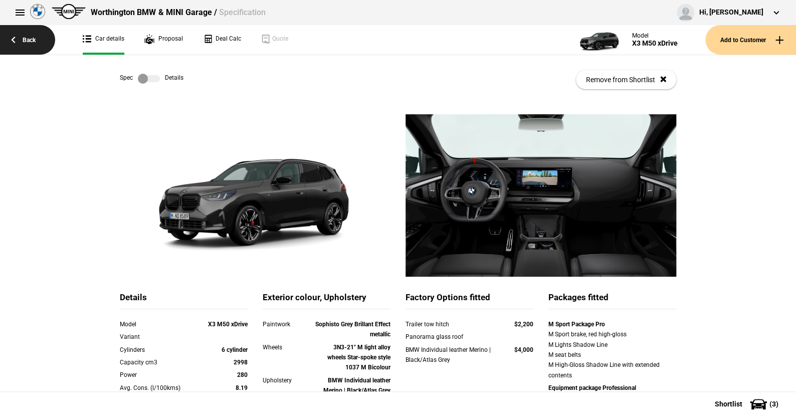
click at [33, 38] on link "Back" at bounding box center [27, 40] width 55 height 30
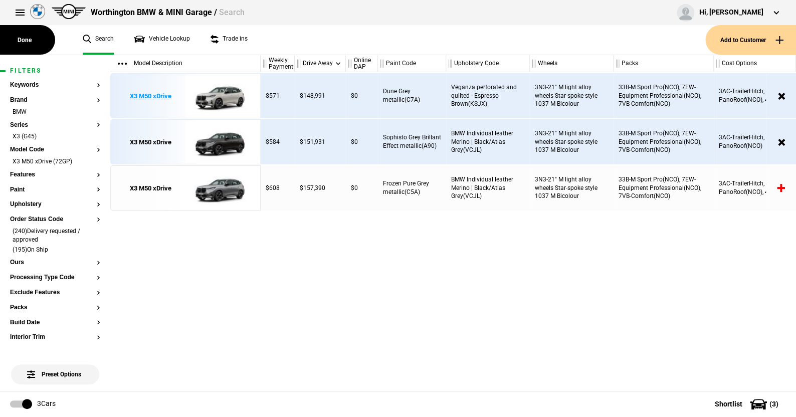
click at [221, 96] on img at bounding box center [220, 96] width 70 height 45
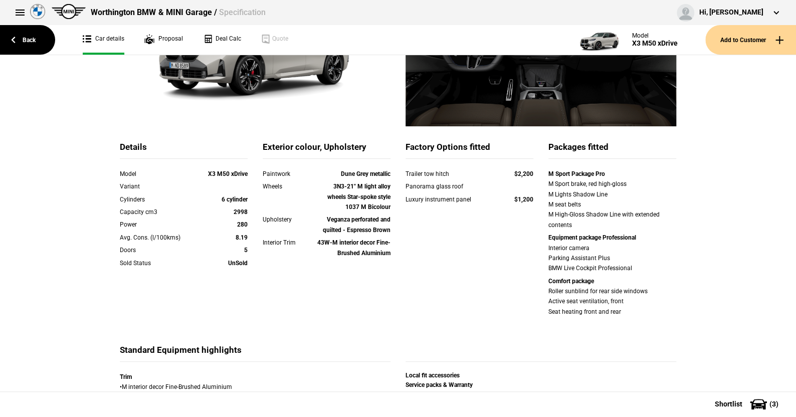
scroll to position [50, 0]
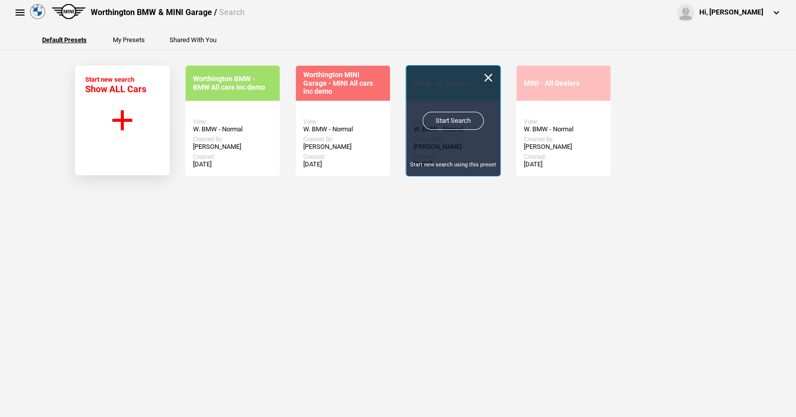
click at [444, 116] on link "Start Search" at bounding box center [453, 121] width 61 height 18
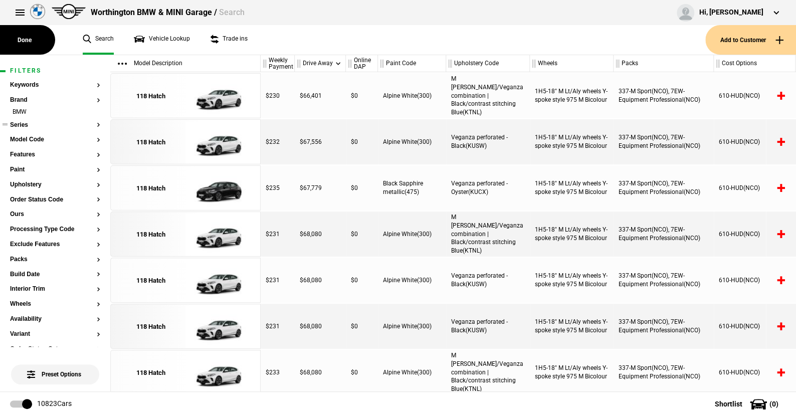
click at [25, 122] on button "Series" at bounding box center [55, 125] width 90 height 7
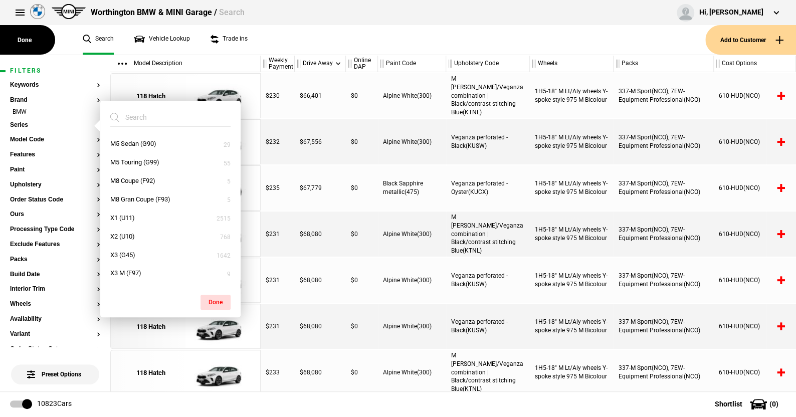
scroll to position [451, 0]
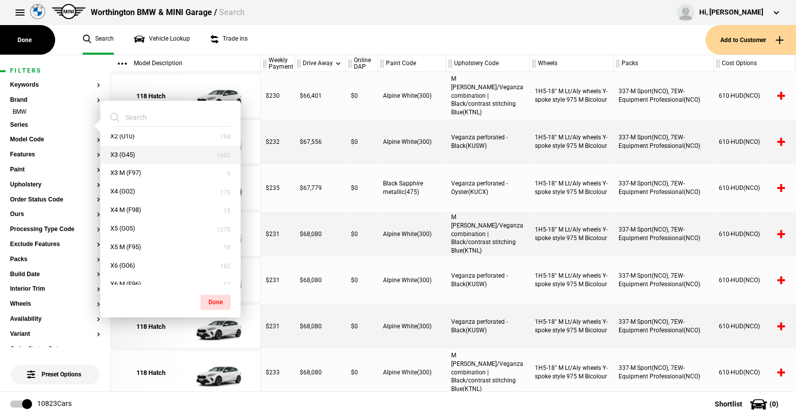
click at [130, 152] on button "X3 (G45)" at bounding box center [170, 155] width 140 height 19
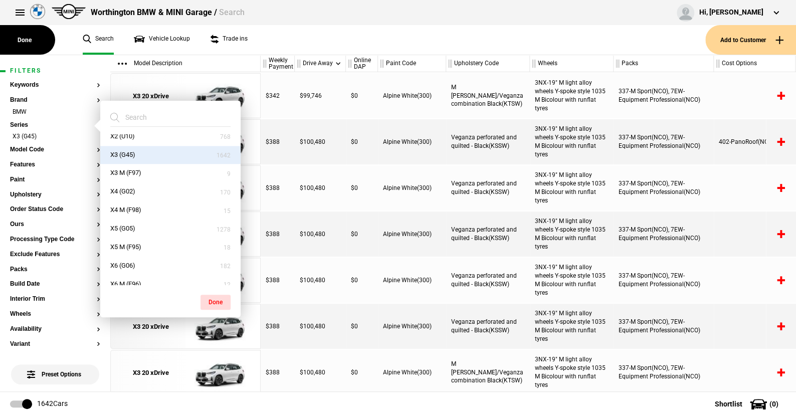
click at [216, 292] on div "Done" at bounding box center [170, 297] width 140 height 25
click at [210, 298] on button "Done" at bounding box center [216, 302] width 30 height 15
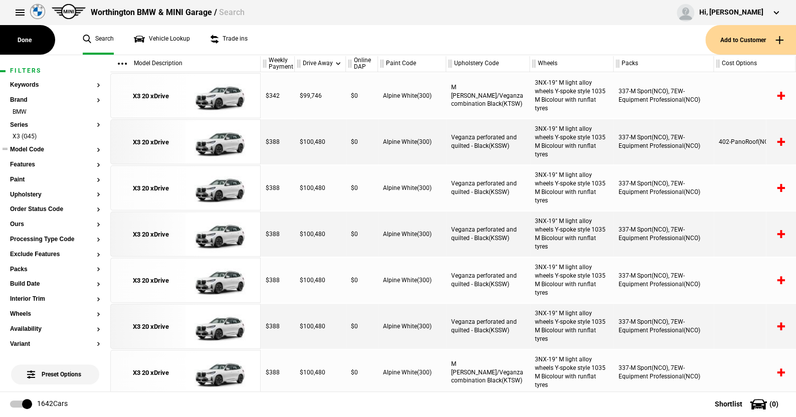
click at [41, 147] on button "Model Code" at bounding box center [55, 149] width 90 height 7
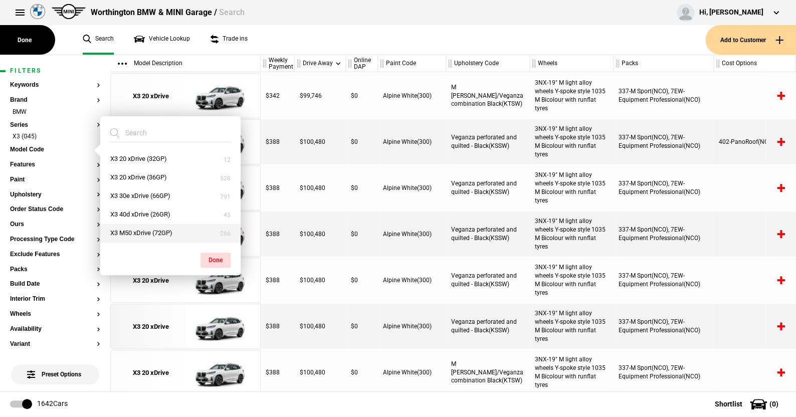
click at [140, 229] on button "X3 M50 xDrive (72GP)" at bounding box center [170, 233] width 140 height 19
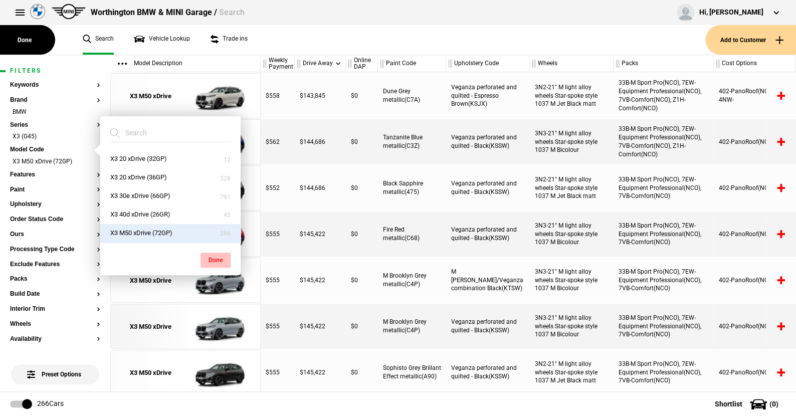
drag, startPoint x: 209, startPoint y: 255, endPoint x: 58, endPoint y: 235, distance: 152.2
click at [208, 255] on button "Done" at bounding box center [216, 260] width 30 height 15
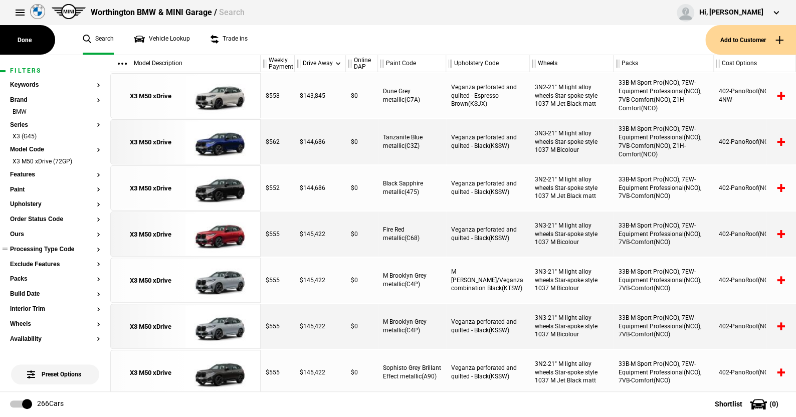
click at [47, 247] on button "Processing Type Code" at bounding box center [55, 249] width 90 height 7
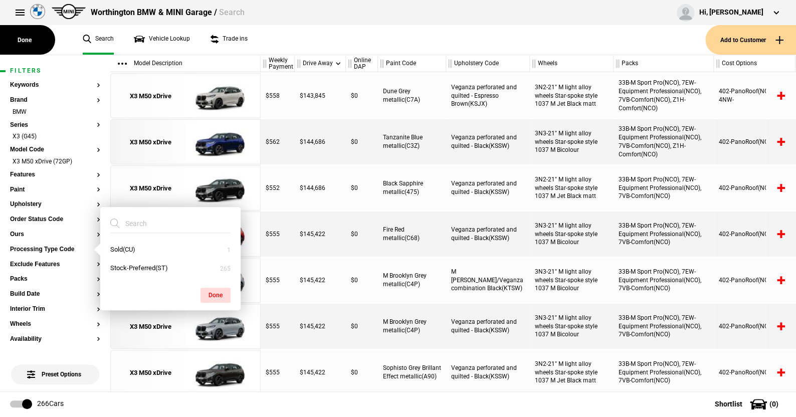
click at [272, 38] on ul "Search Vehicle Lookup Trade ins" at bounding box center [389, 40] width 633 height 30
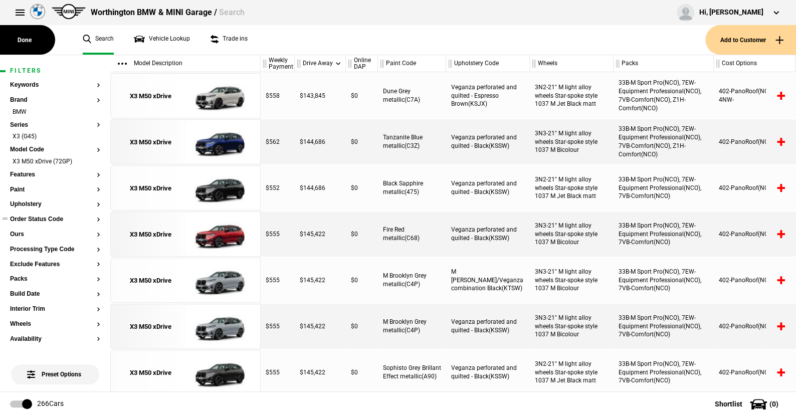
click at [33, 219] on button "Order Status Code" at bounding box center [55, 219] width 90 height 7
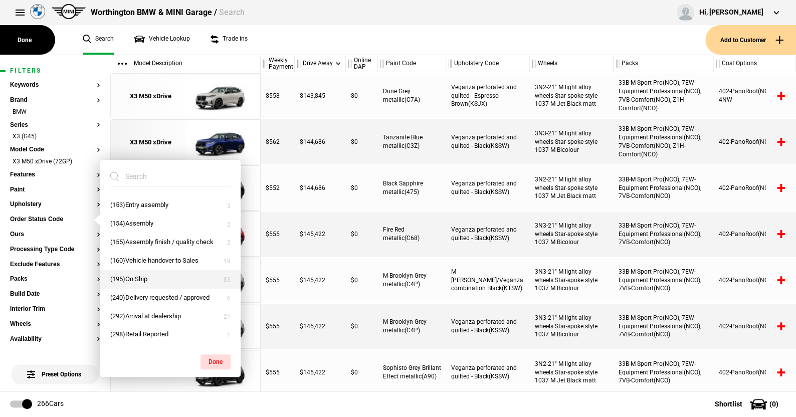
scroll to position [62, 0]
click at [139, 274] on button "(195)On Ship" at bounding box center [170, 279] width 140 height 19
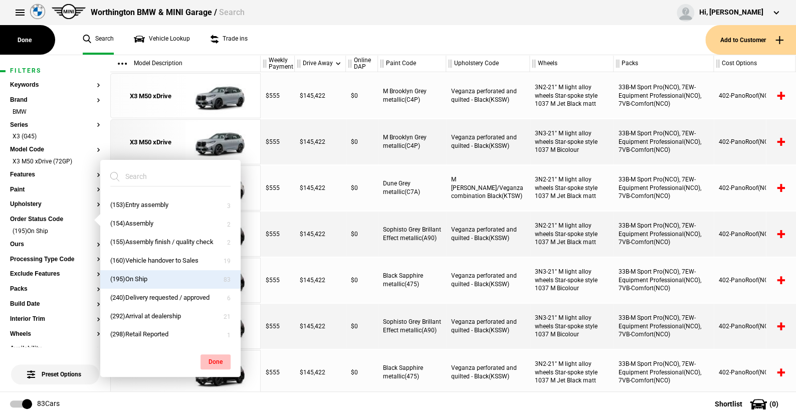
click at [213, 358] on button "Done" at bounding box center [216, 361] width 30 height 15
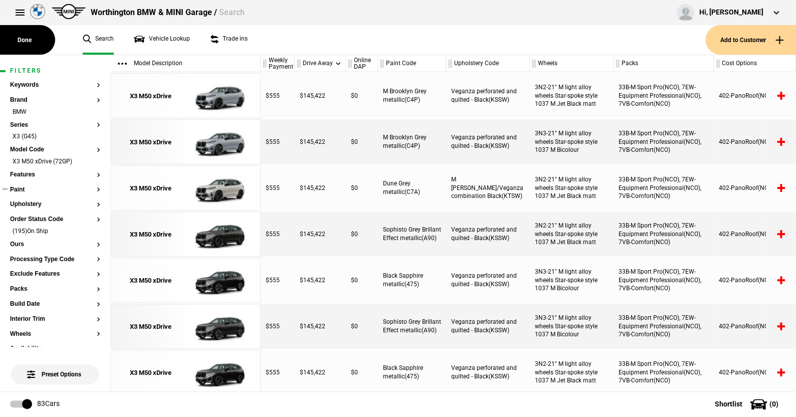
click at [22, 187] on button "Paint" at bounding box center [55, 189] width 90 height 7
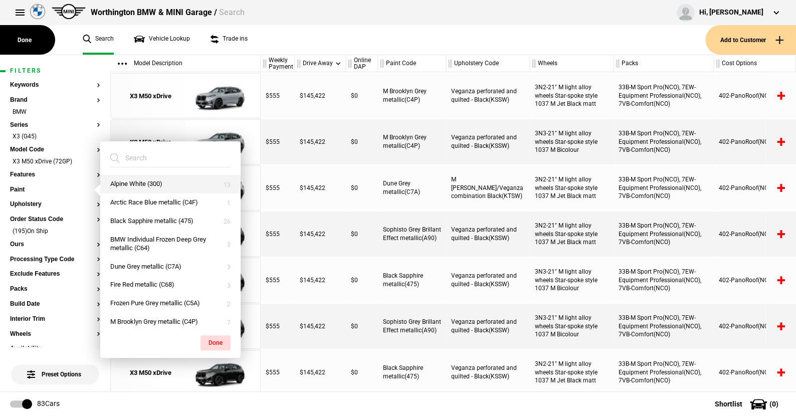
click at [142, 184] on button "Alpine White (300)" at bounding box center [170, 184] width 140 height 19
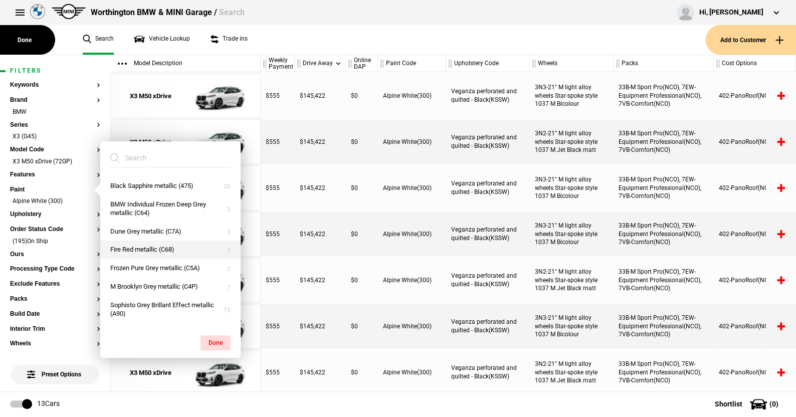
scroll to position [50, 0]
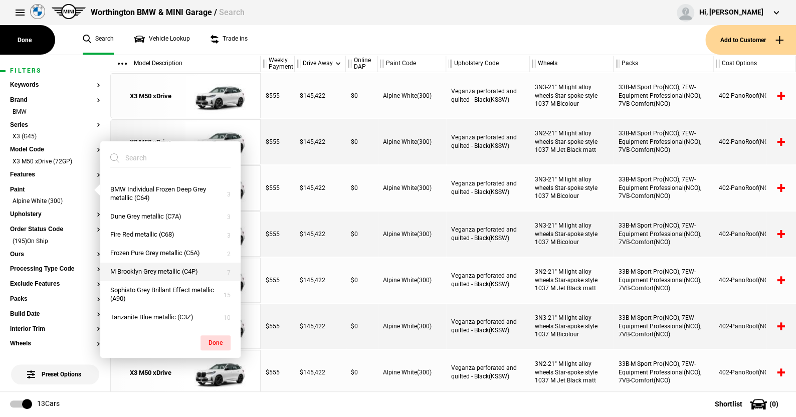
click at [139, 269] on button "M Brooklyn Grey metallic (C4P)" at bounding box center [170, 272] width 140 height 19
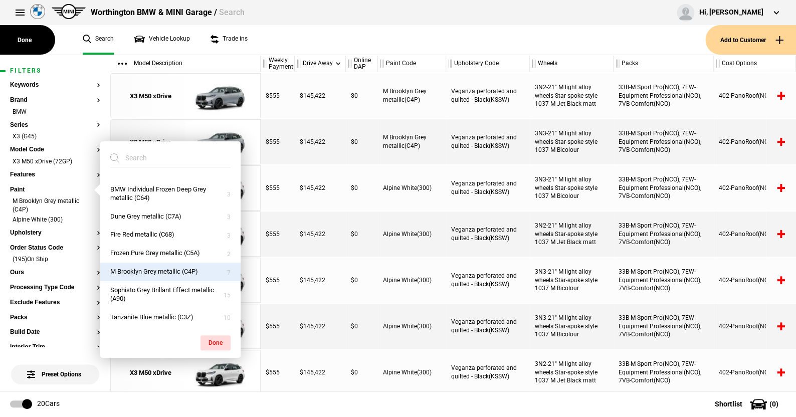
scroll to position [51, 0]
click at [143, 288] on button "Sophisto Grey Brillant Effect metallic (A90)" at bounding box center [170, 293] width 140 height 27
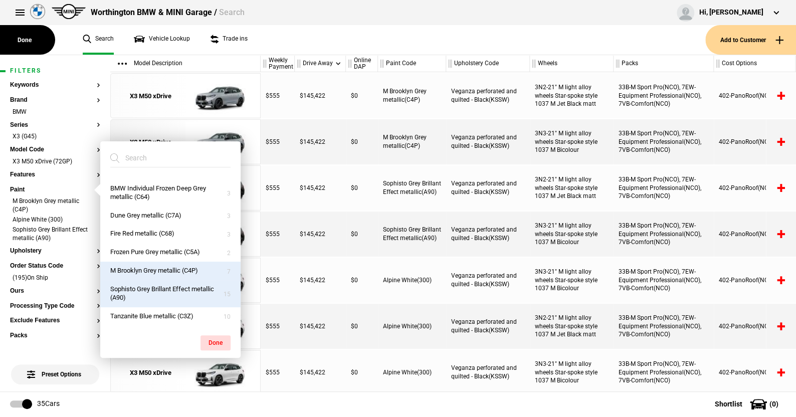
click at [143, 288] on button "Sophisto Grey Brillant Effect metallic (A90)" at bounding box center [170, 293] width 140 height 27
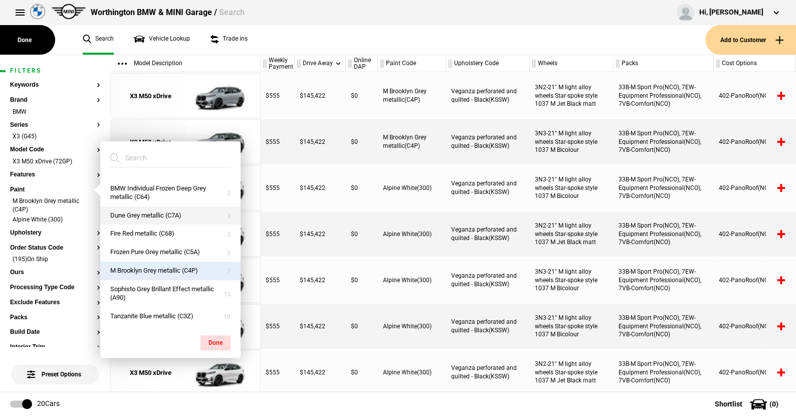
click at [147, 216] on button "Dune Grey metallic (C7A)" at bounding box center [170, 216] width 140 height 19
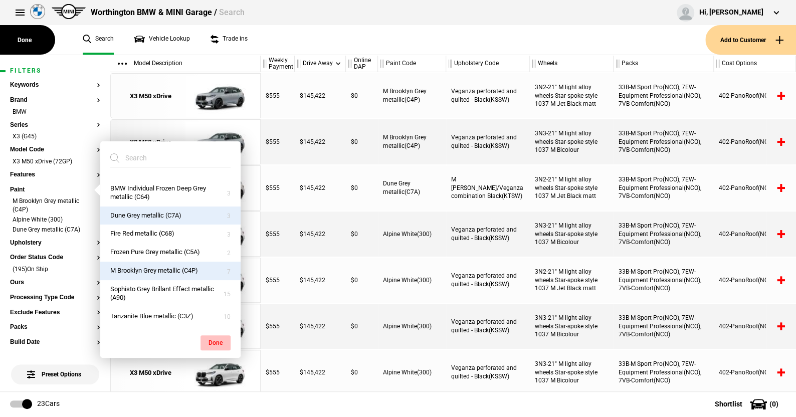
click at [221, 340] on button "Done" at bounding box center [216, 342] width 30 height 15
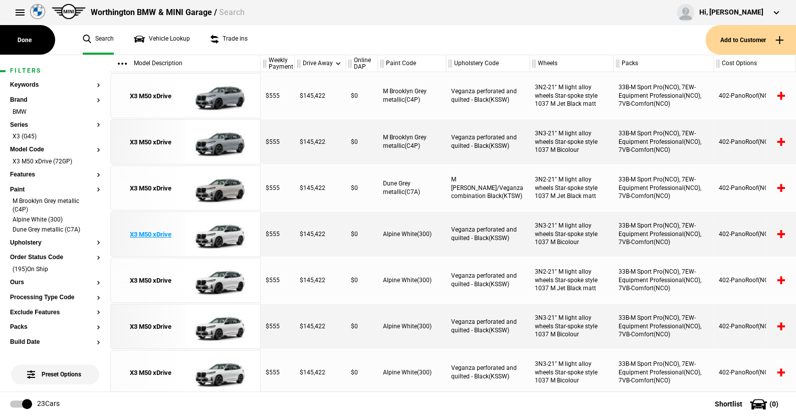
click at [219, 233] on img at bounding box center [220, 234] width 70 height 45
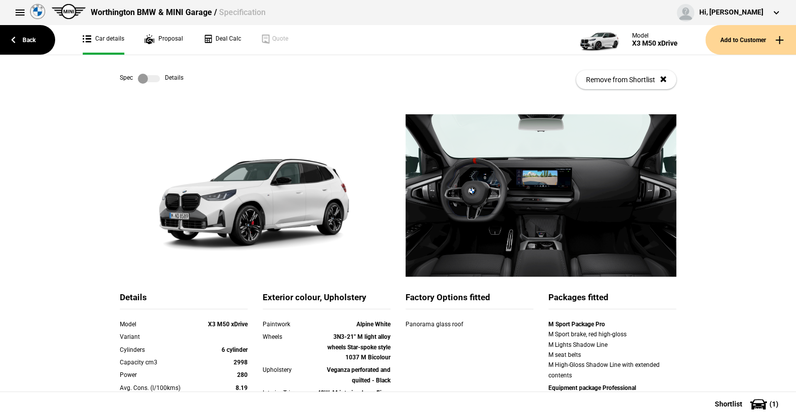
click at [150, 76] on label at bounding box center [149, 79] width 22 height 10
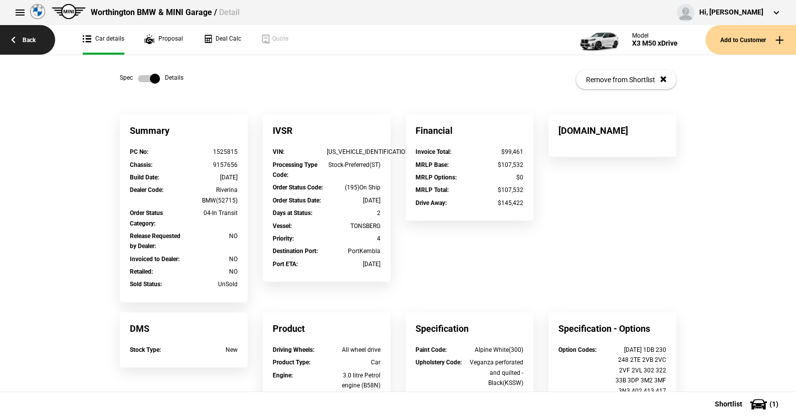
click at [31, 35] on link "Back" at bounding box center [27, 40] width 55 height 30
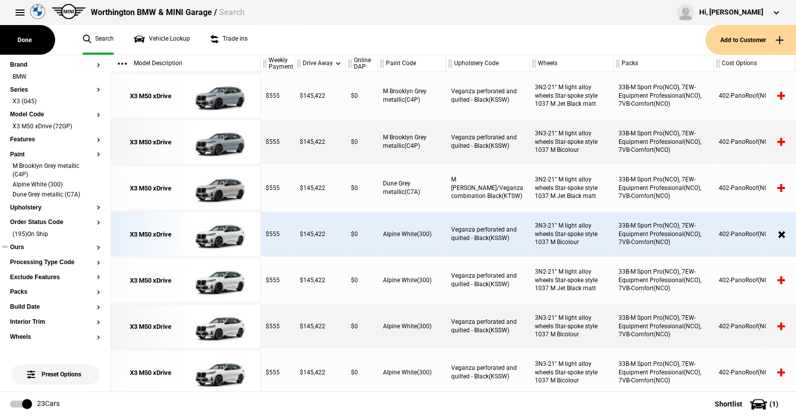
scroll to position [50, 0]
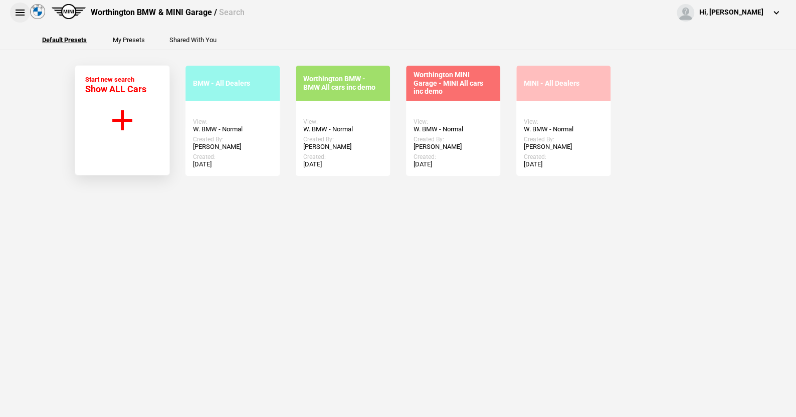
click at [20, 7] on button at bounding box center [20, 13] width 20 height 20
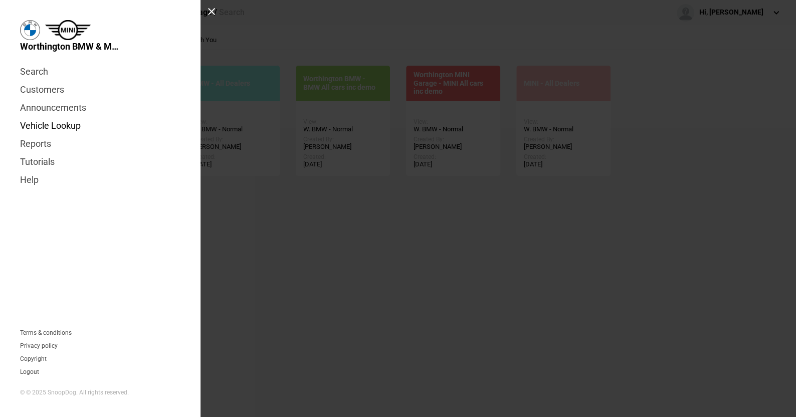
click at [46, 125] on link "Vehicle Lookup" at bounding box center [100, 126] width 160 height 18
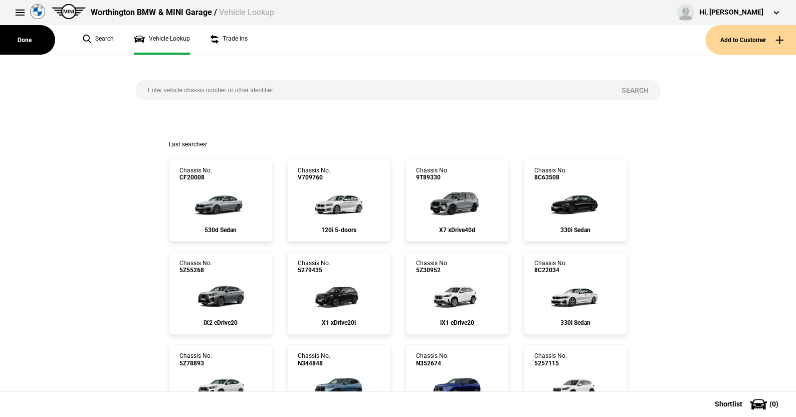
click at [152, 93] on input "search" at bounding box center [372, 90] width 474 height 20
type input "9167271"
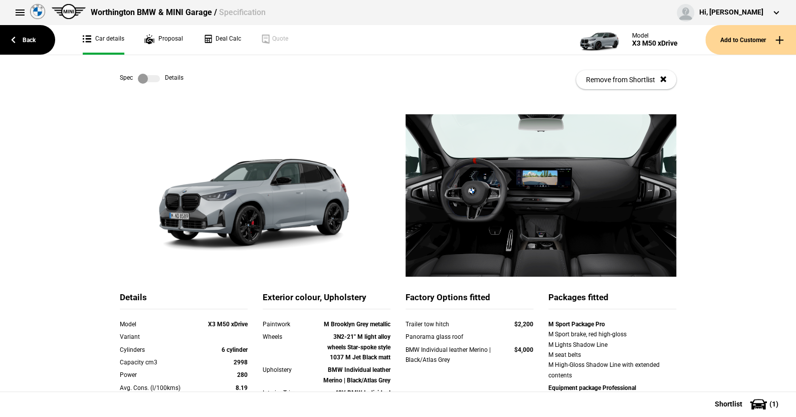
click at [150, 78] on label at bounding box center [149, 79] width 22 height 10
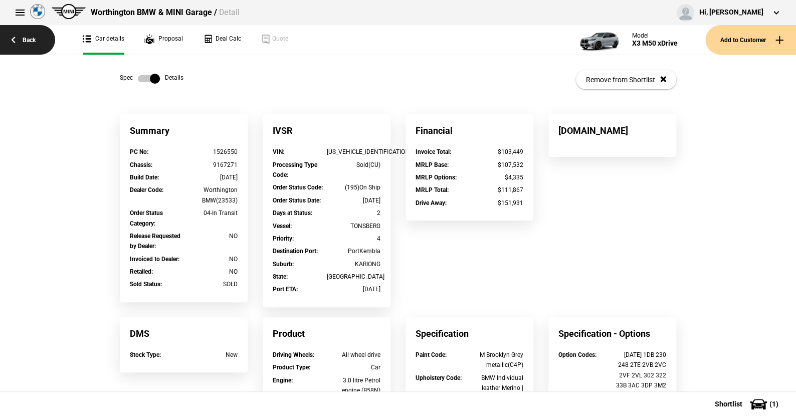
click at [29, 37] on link "Back" at bounding box center [27, 40] width 55 height 30
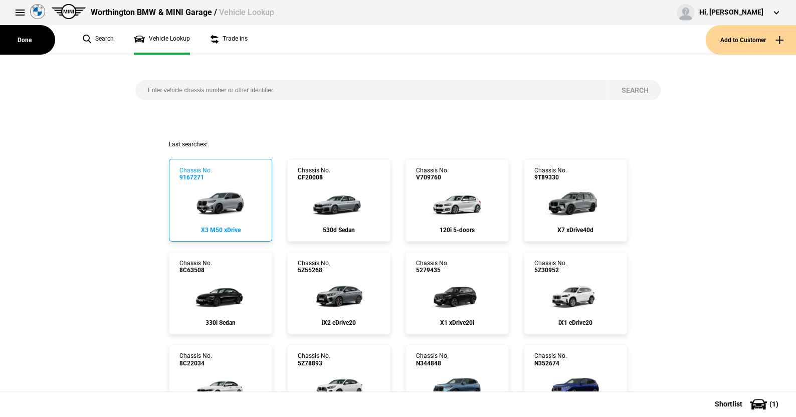
click at [217, 200] on img at bounding box center [220, 201] width 67 height 40
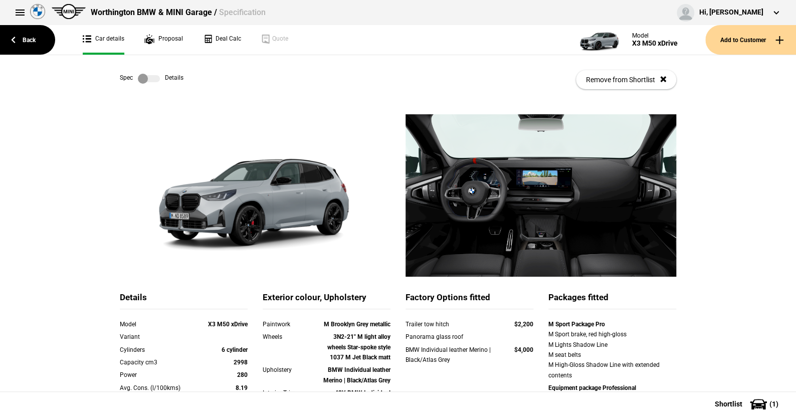
click at [151, 78] on label at bounding box center [149, 79] width 22 height 10
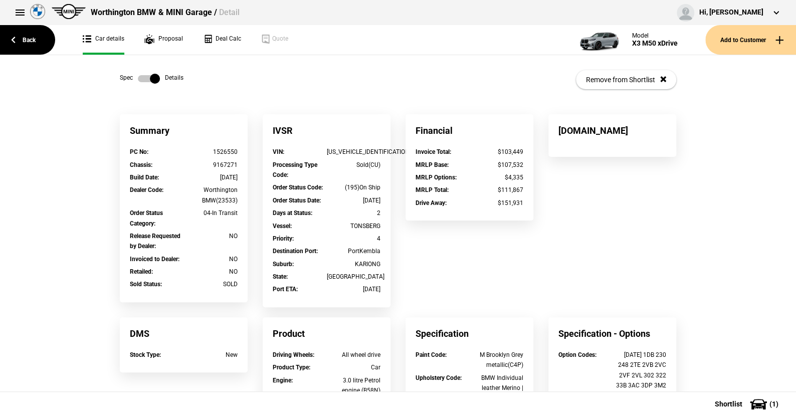
click at [138, 76] on label at bounding box center [149, 79] width 22 height 10
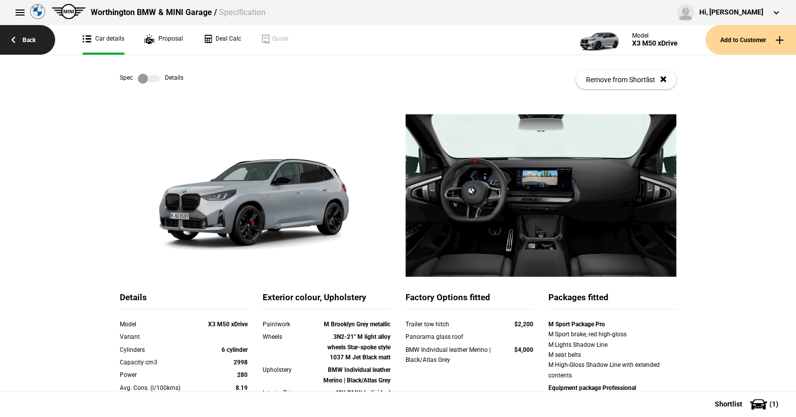
click at [30, 40] on link "Back" at bounding box center [27, 40] width 55 height 30
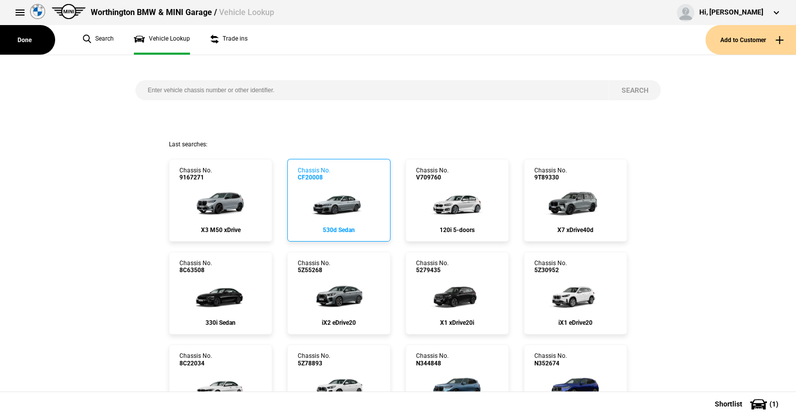
click at [332, 204] on img at bounding box center [338, 201] width 67 height 40
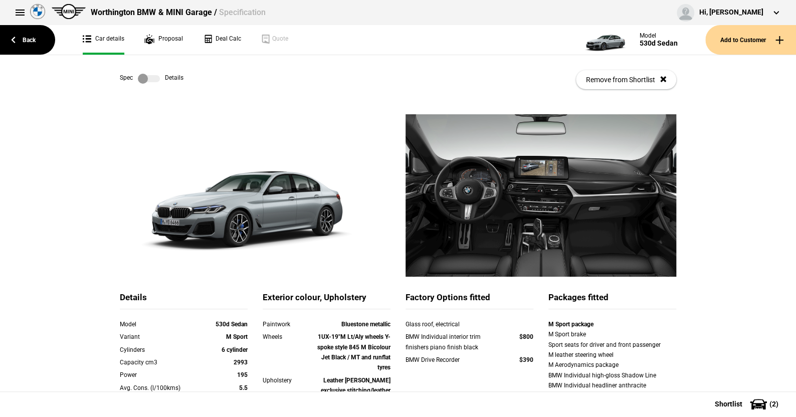
click at [154, 81] on label at bounding box center [149, 79] width 22 height 10
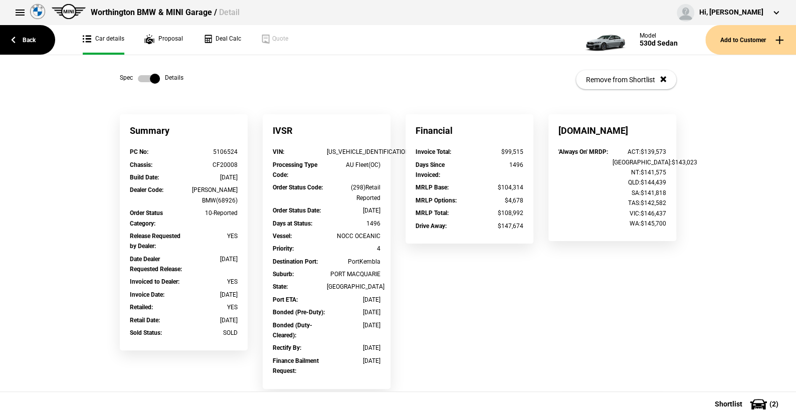
click at [138, 79] on label at bounding box center [149, 79] width 22 height 10
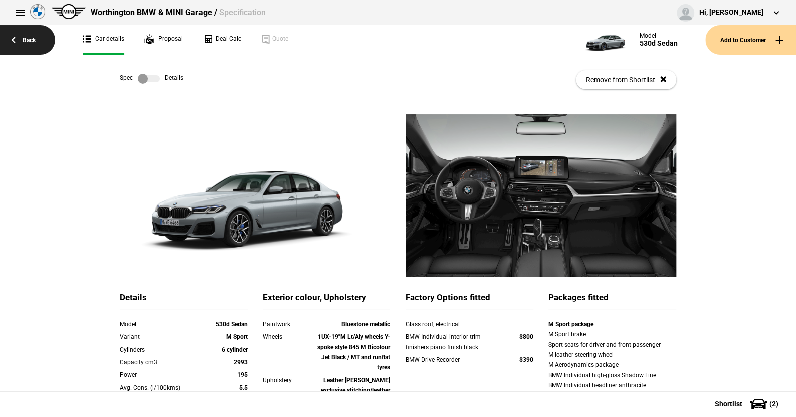
click at [28, 38] on link "Back" at bounding box center [27, 40] width 55 height 30
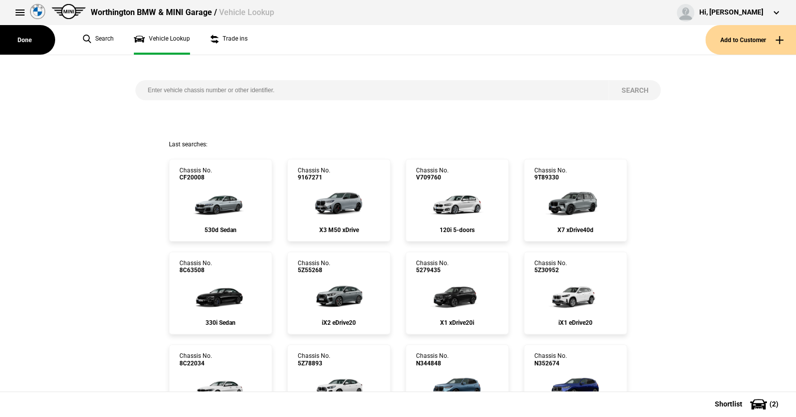
click at [143, 89] on input "search" at bounding box center [372, 90] width 474 height 20
type input "9167271"
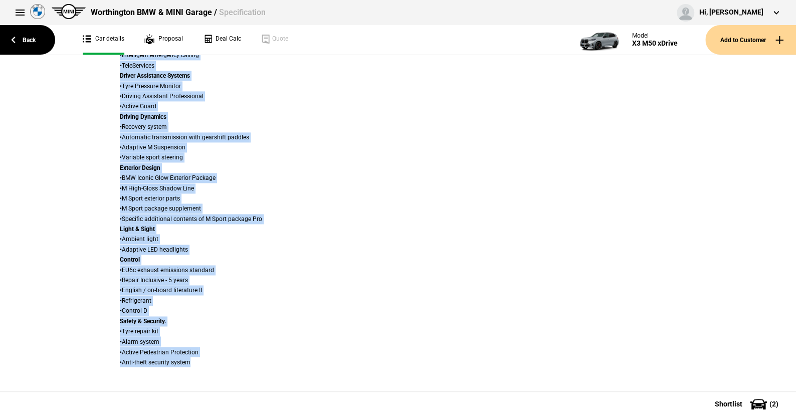
scroll to position [720, 0]
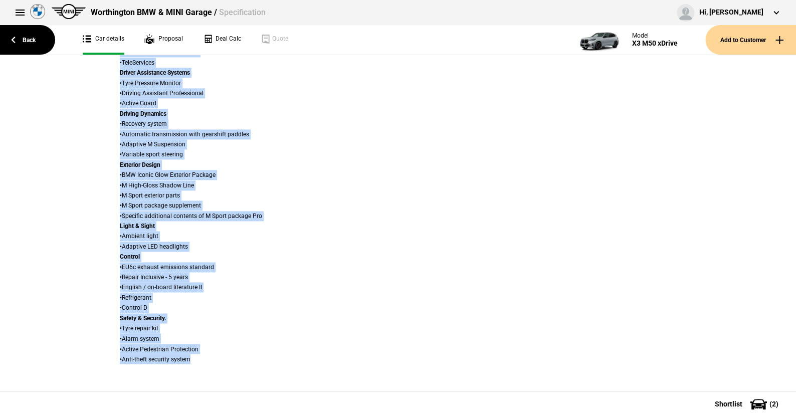
drag, startPoint x: 51, startPoint y: 78, endPoint x: 700, endPoint y: 383, distance: 717.6
click at [700, 383] on div "Spec Details Remove from Shortlist Details Model X3 M50 xDrive Variant Cylinder…" at bounding box center [398, 223] width 796 height 336
copy div "Lore Ipsumdo Sitame cons Adipiscin Elitsed Doeiu T6 I64 uTlabo Etdolor Magnaali…"
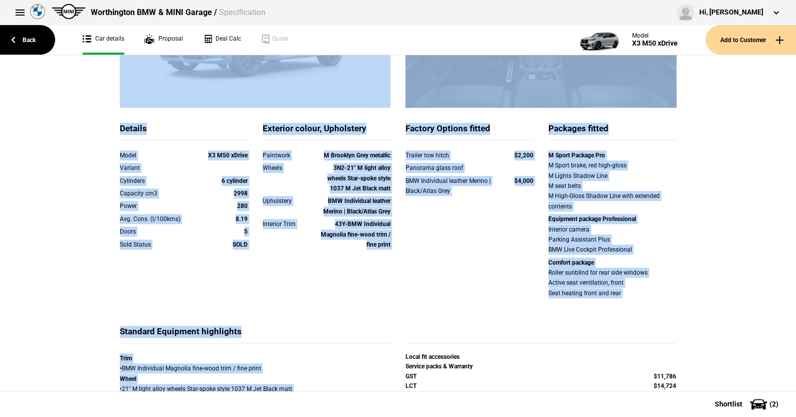
scroll to position [0, 0]
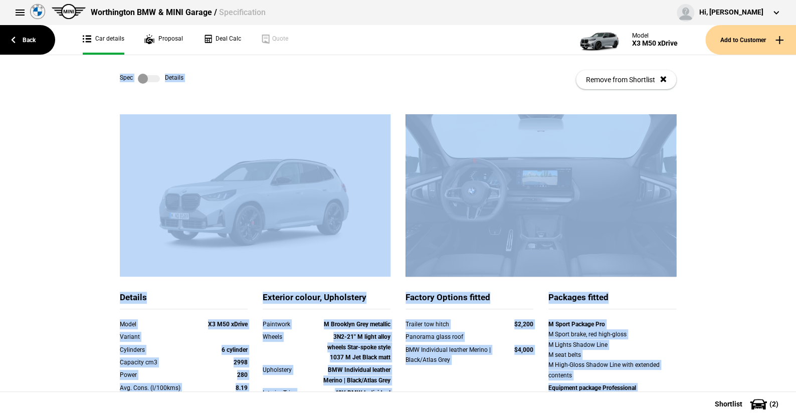
click at [150, 79] on label at bounding box center [149, 79] width 22 height 10
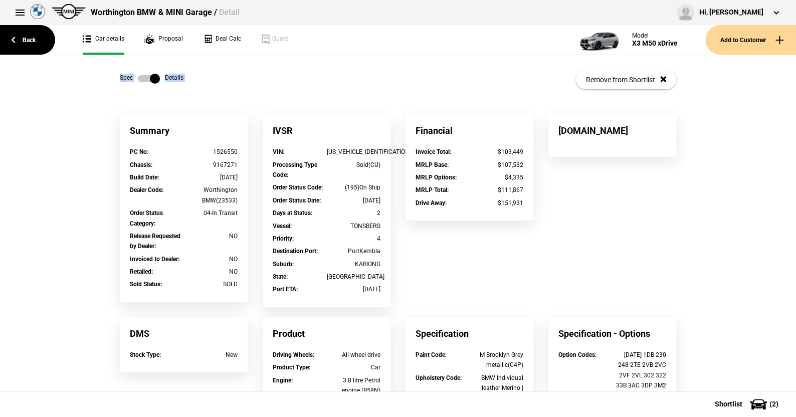
click at [138, 81] on label at bounding box center [149, 79] width 22 height 10
